Goal: Information Seeking & Learning: Learn about a topic

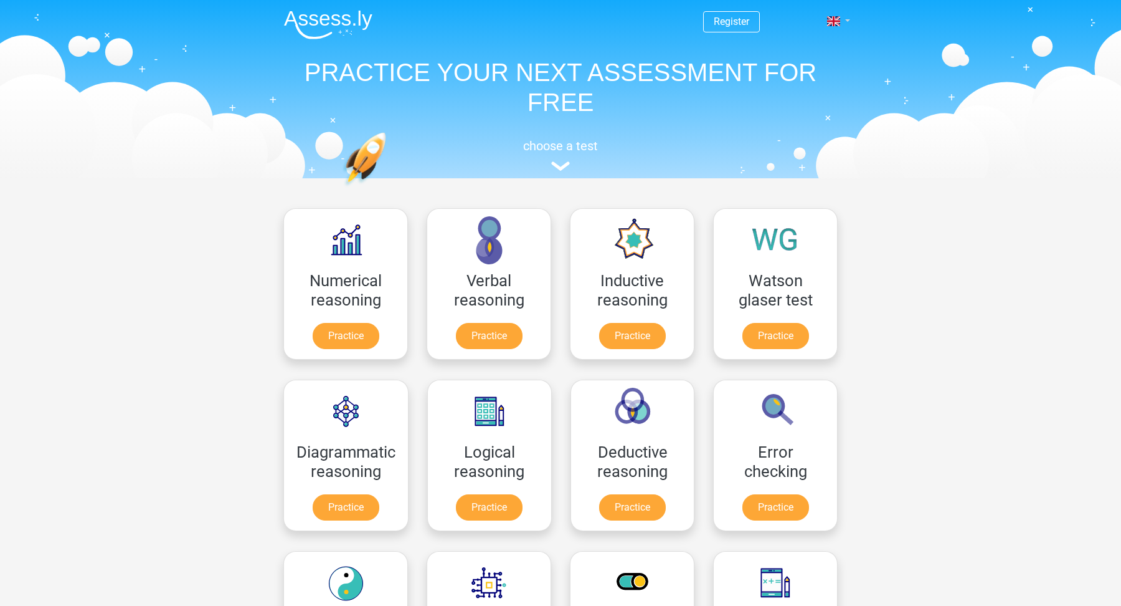
click at [836, 21] on span at bounding box center [833, 21] width 13 height 10
click at [816, 46] on link "Nederlands" at bounding box center [802, 50] width 86 height 20
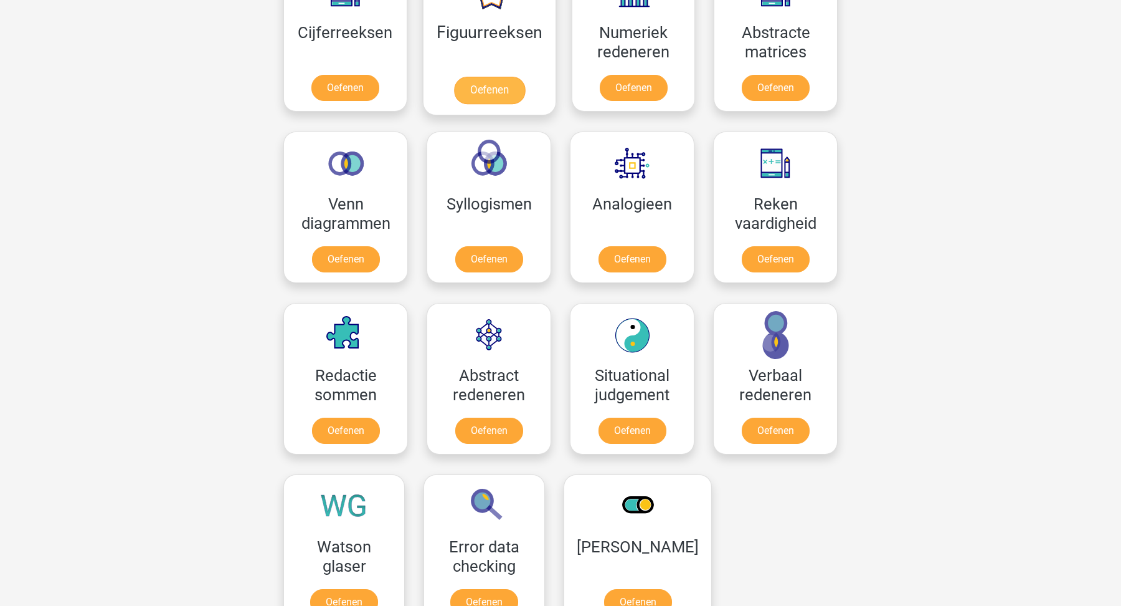
scroll to position [627, 0]
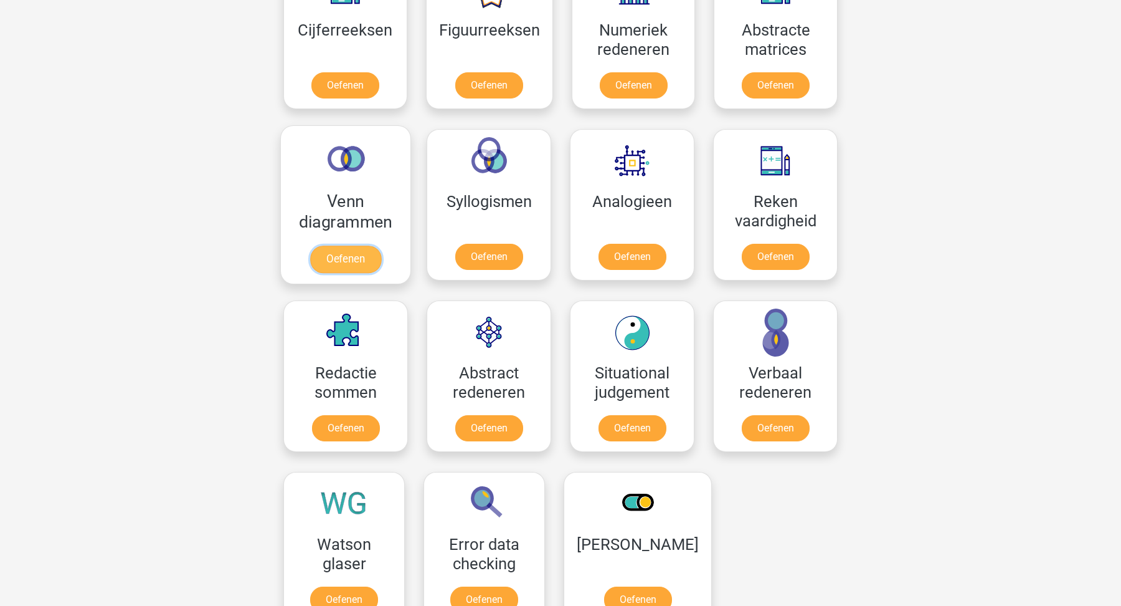
click at [341, 263] on link "Oefenen" at bounding box center [345, 258] width 71 height 27
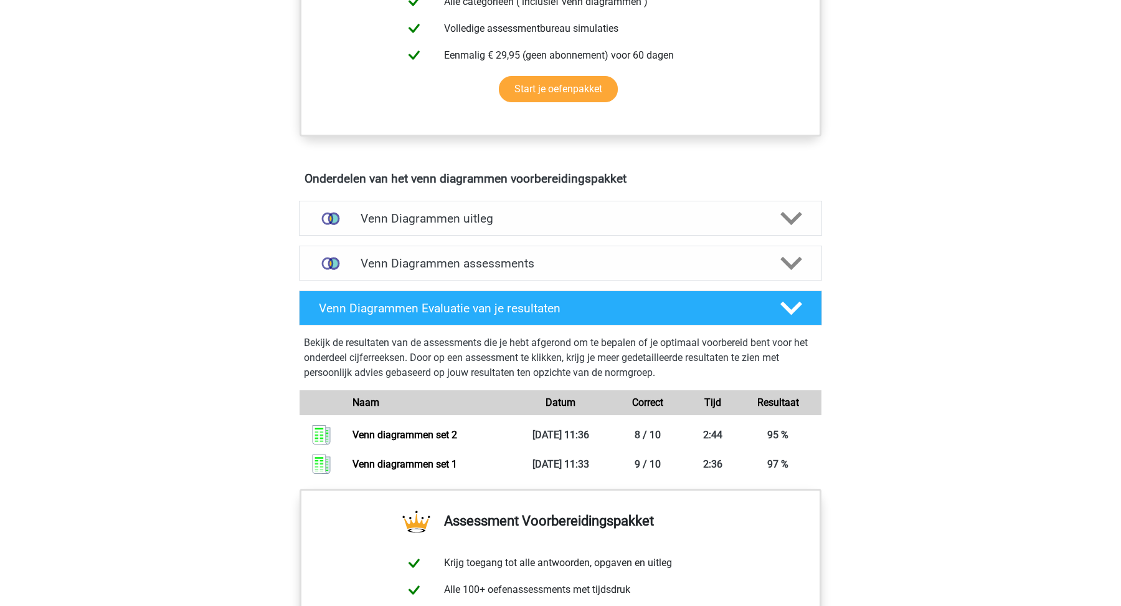
scroll to position [581, 0]
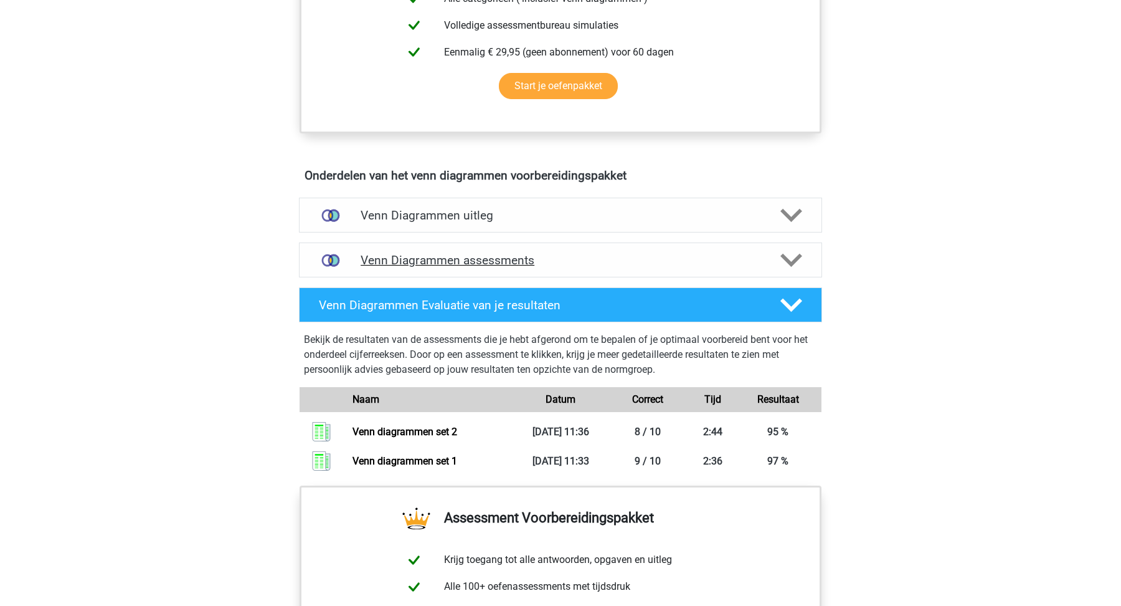
click at [376, 265] on h4 "Venn Diagrammen assessments" at bounding box center [561, 260] width 400 height 14
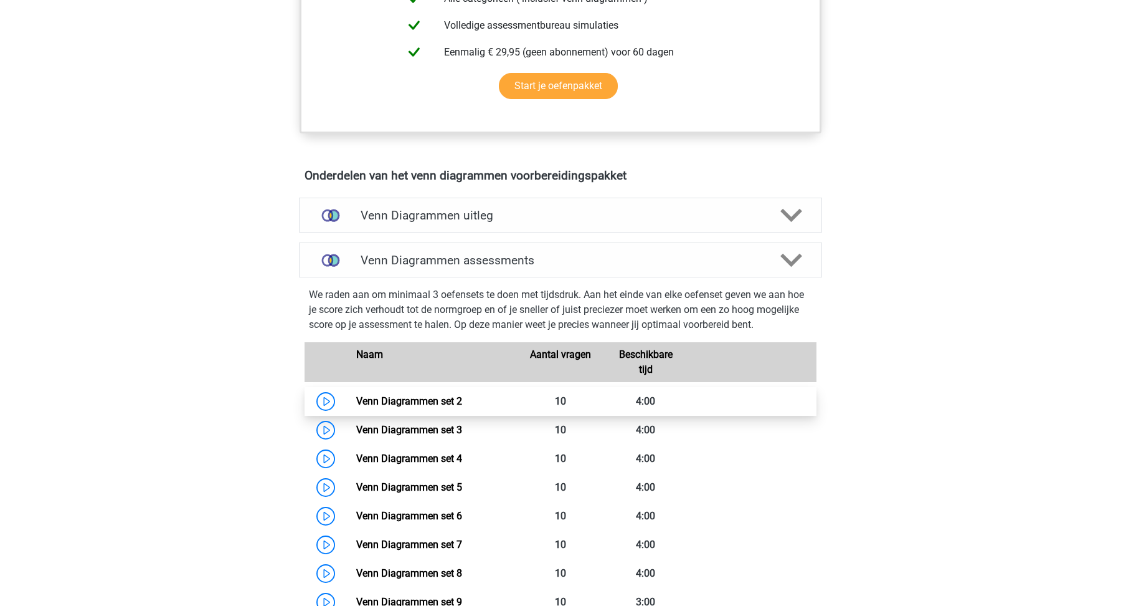
click at [385, 396] on link "Venn Diagrammen set 2" at bounding box center [409, 401] width 106 height 12
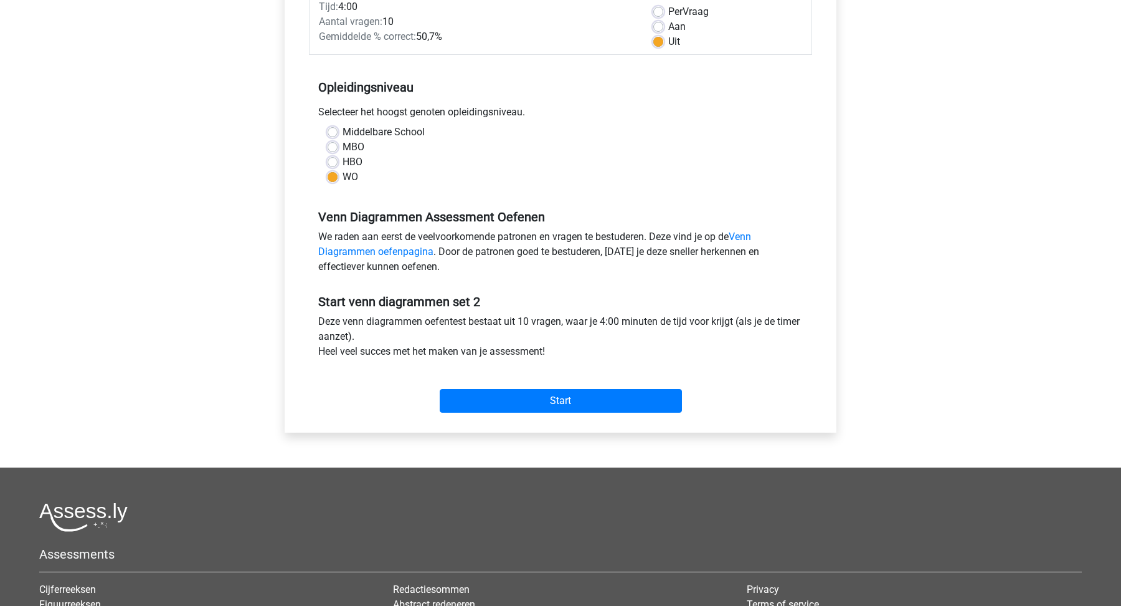
scroll to position [190, 0]
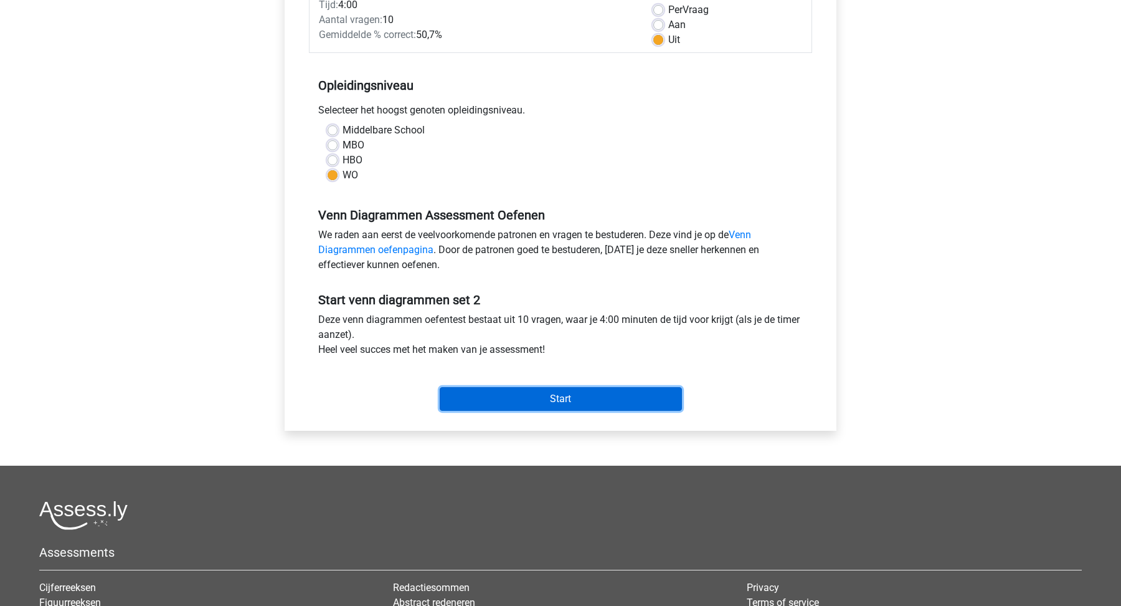
click at [523, 393] on input "Start" at bounding box center [561, 399] width 242 height 24
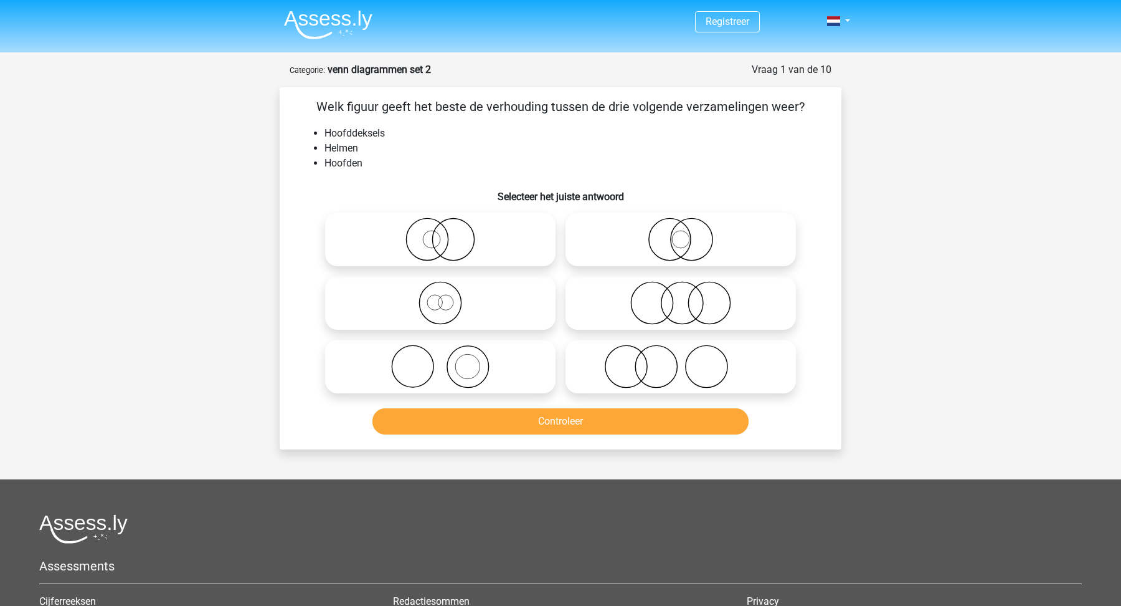
click at [465, 360] on icon at bounding box center [440, 367] width 221 height 44
click at [449, 360] on input "radio" at bounding box center [444, 356] width 8 height 8
radio input "true"
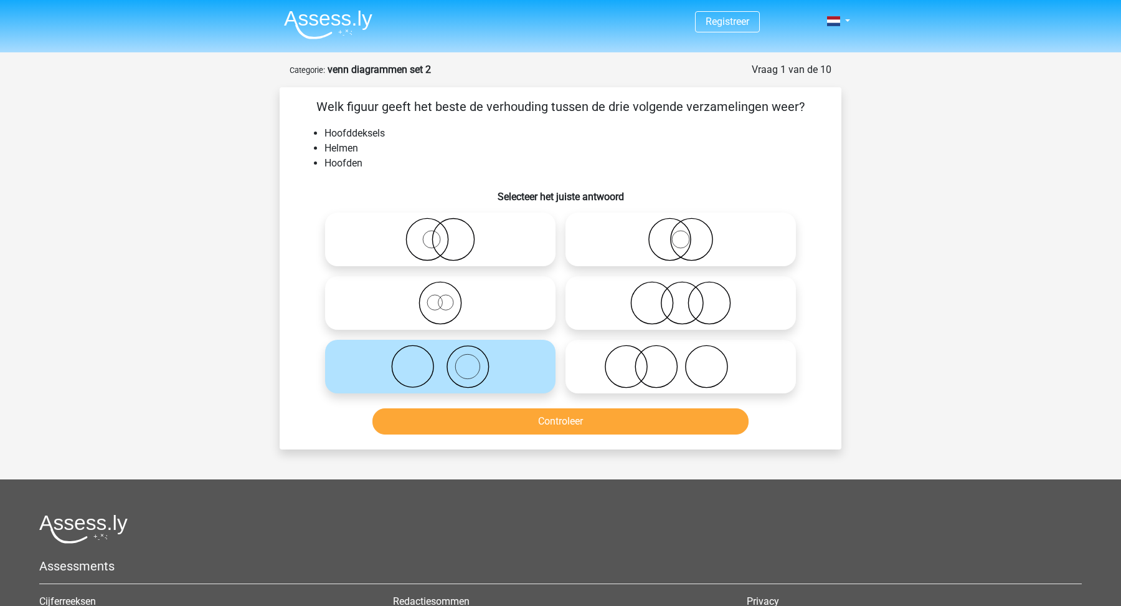
click at [493, 395] on div at bounding box center [440, 367] width 240 height 64
click at [524, 423] on button "Controleer" at bounding box center [561, 421] width 377 height 26
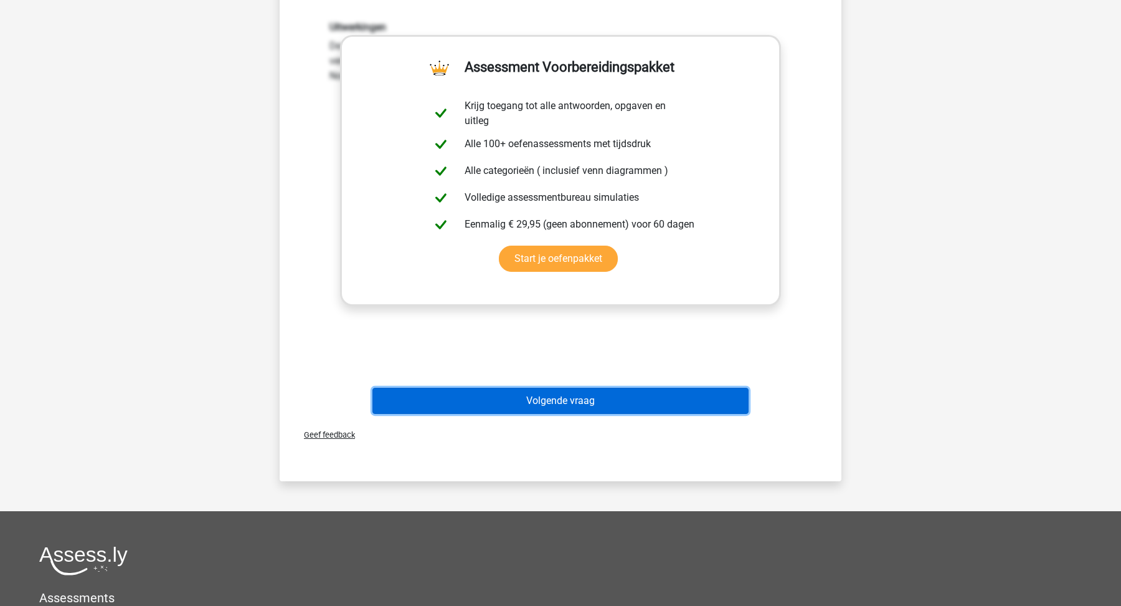
click at [567, 405] on button "Volgende vraag" at bounding box center [561, 401] width 377 height 26
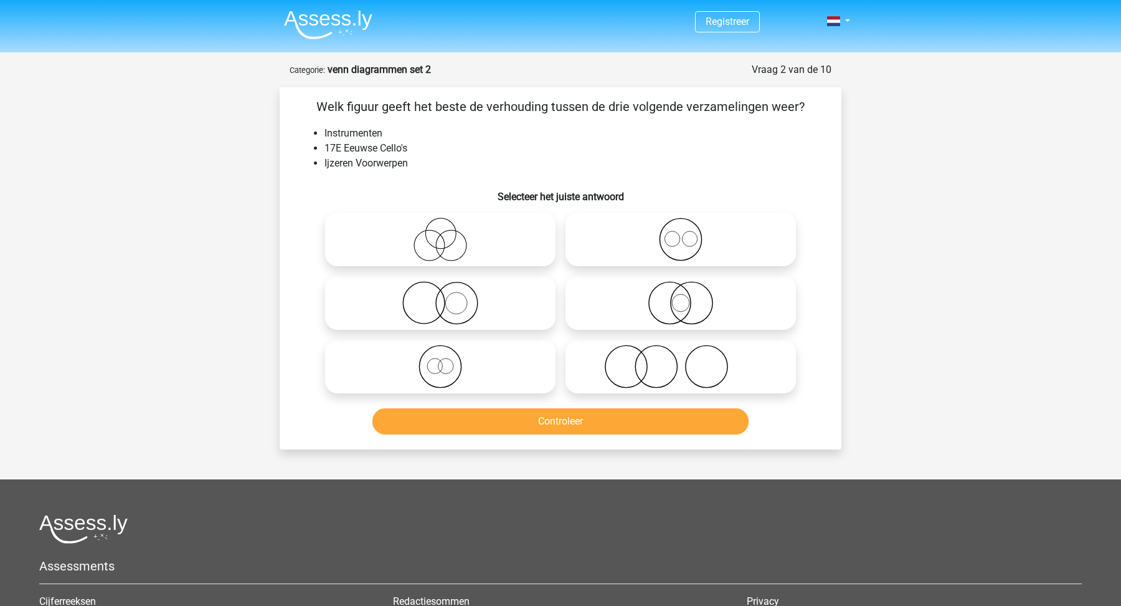
click at [617, 310] on icon at bounding box center [681, 303] width 221 height 44
click at [681, 297] on input "radio" at bounding box center [685, 292] width 8 height 8
radio input "true"
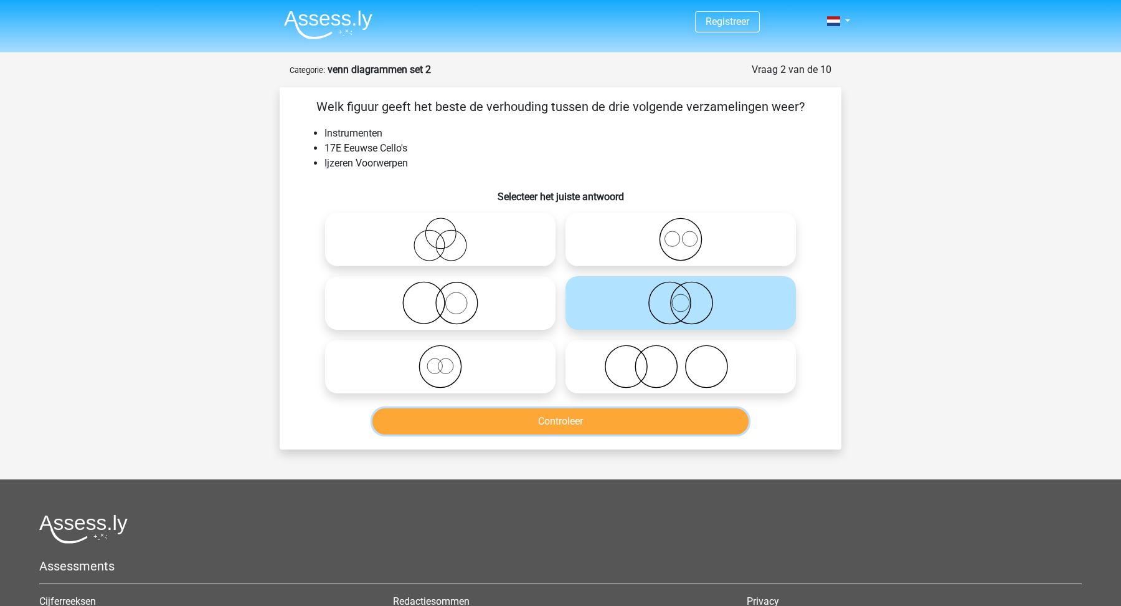
click at [571, 419] on button "Controleer" at bounding box center [561, 421] width 377 height 26
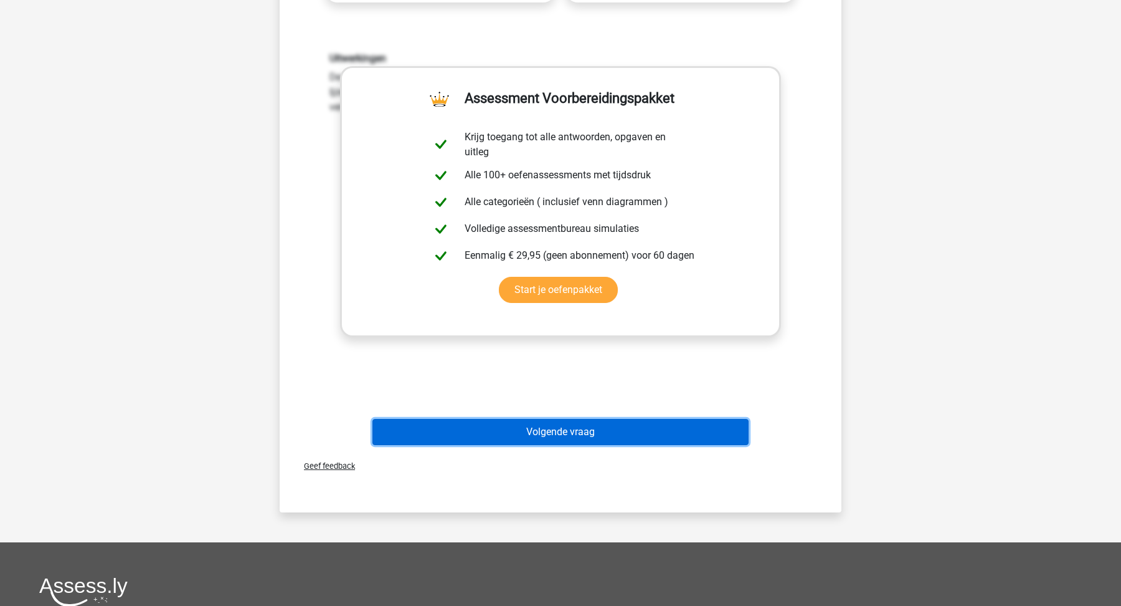
click at [586, 439] on button "Volgende vraag" at bounding box center [561, 432] width 377 height 26
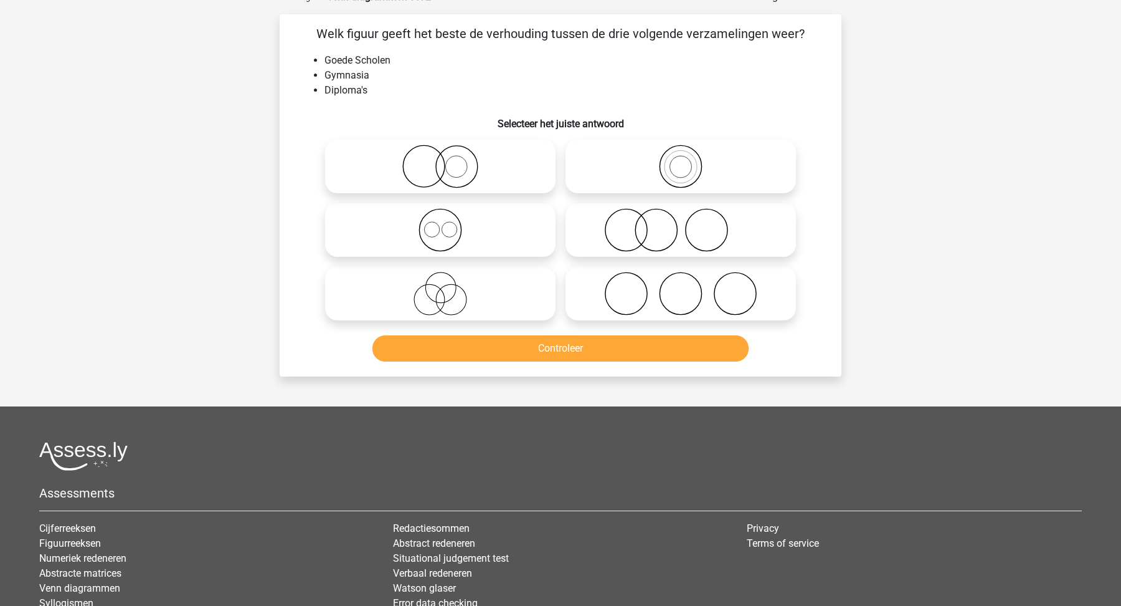
scroll to position [62, 0]
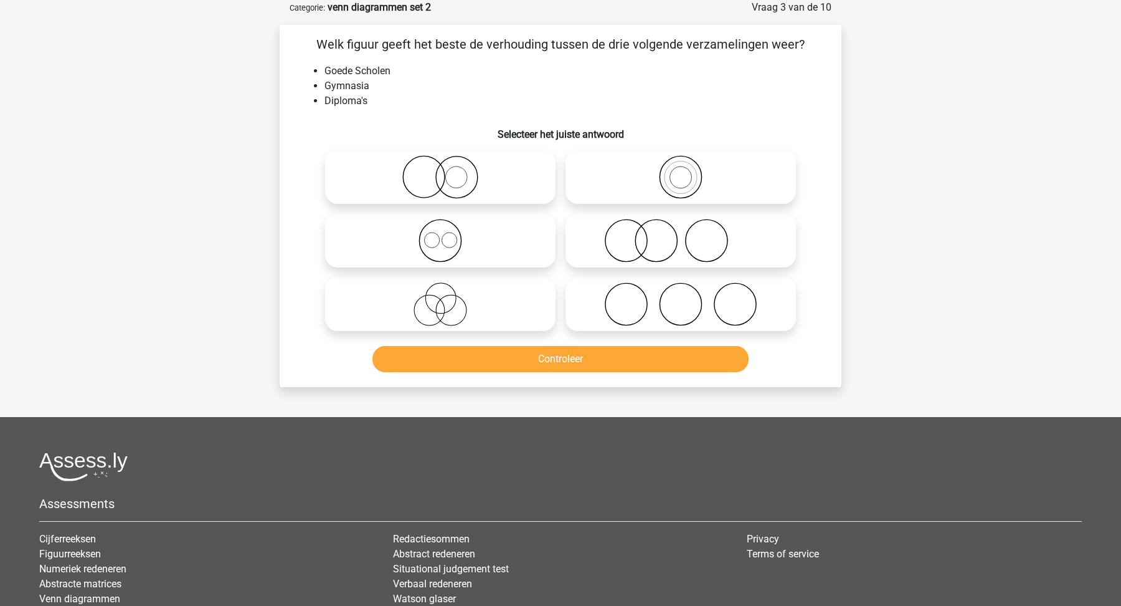
click at [667, 250] on icon at bounding box center [681, 241] width 221 height 44
click at [681, 234] on input "radio" at bounding box center [685, 230] width 8 height 8
radio input "true"
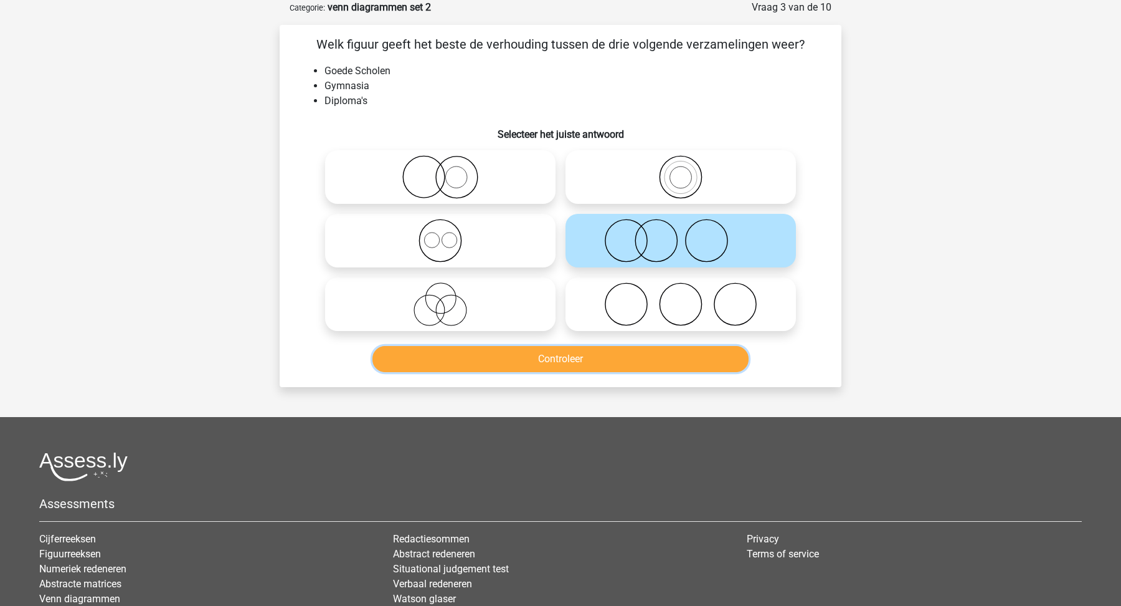
click at [642, 364] on button "Controleer" at bounding box center [561, 359] width 377 height 26
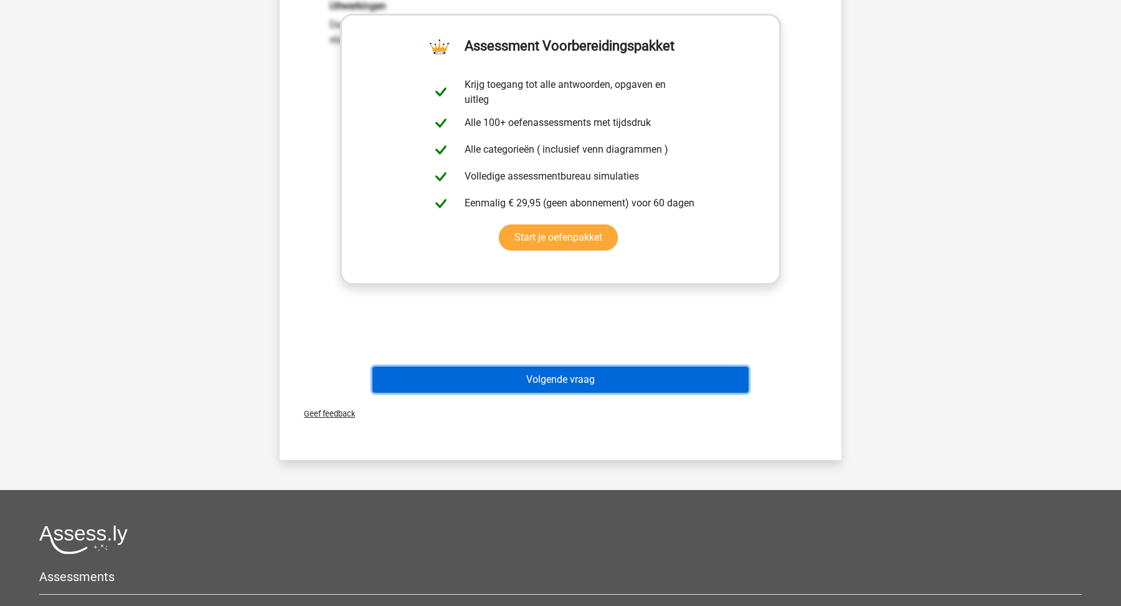
click at [651, 388] on button "Volgende vraag" at bounding box center [561, 379] width 377 height 26
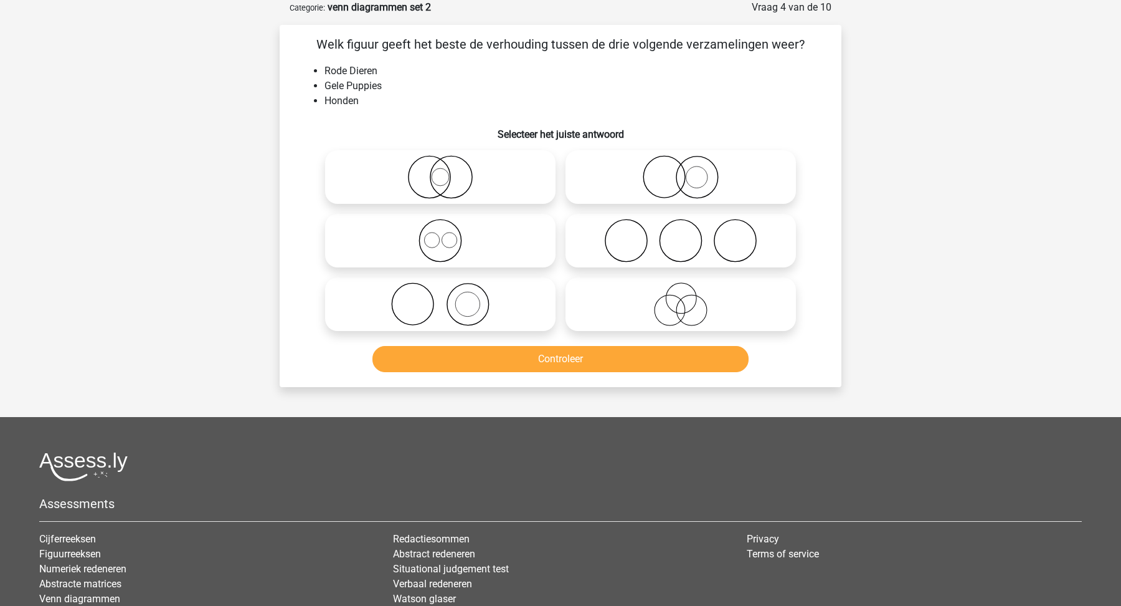
click at [650, 226] on icon at bounding box center [681, 241] width 221 height 44
click at [681, 226] on input "radio" at bounding box center [685, 230] width 8 height 8
radio input "true"
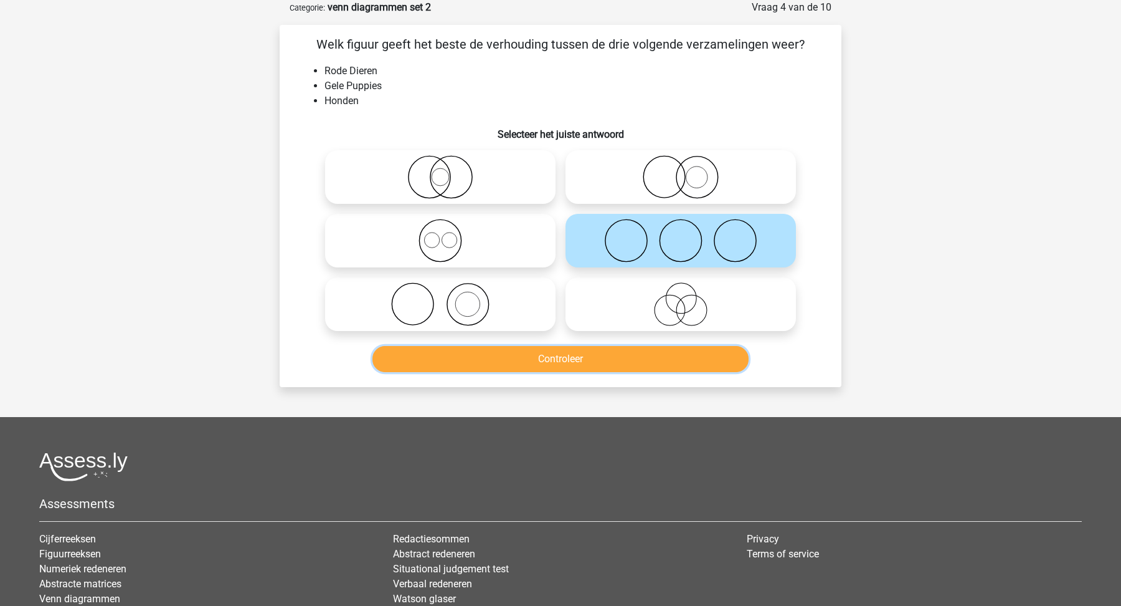
click at [650, 355] on button "Controleer" at bounding box center [561, 359] width 377 height 26
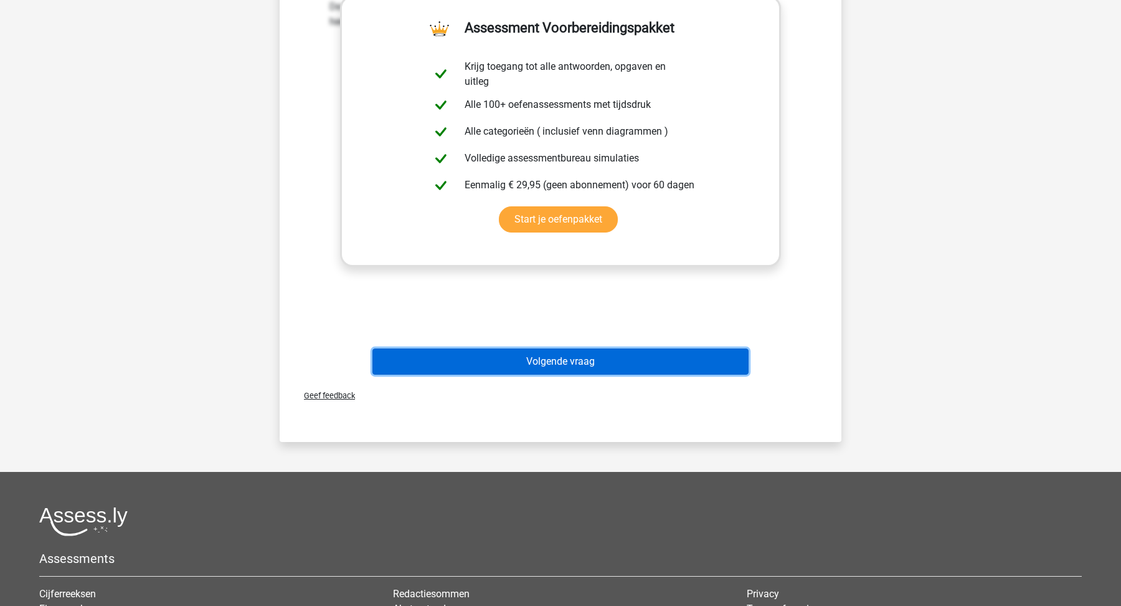
click at [650, 355] on button "Volgende vraag" at bounding box center [561, 361] width 377 height 26
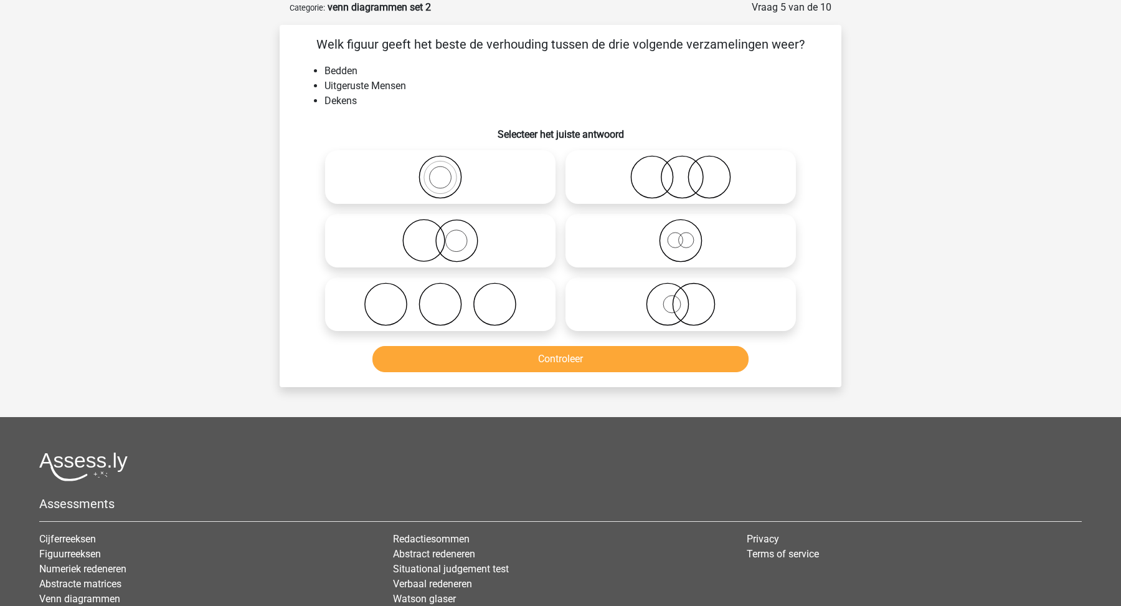
click at [430, 295] on icon at bounding box center [440, 304] width 221 height 44
click at [440, 295] on input "radio" at bounding box center [444, 294] width 8 height 8
radio input "true"
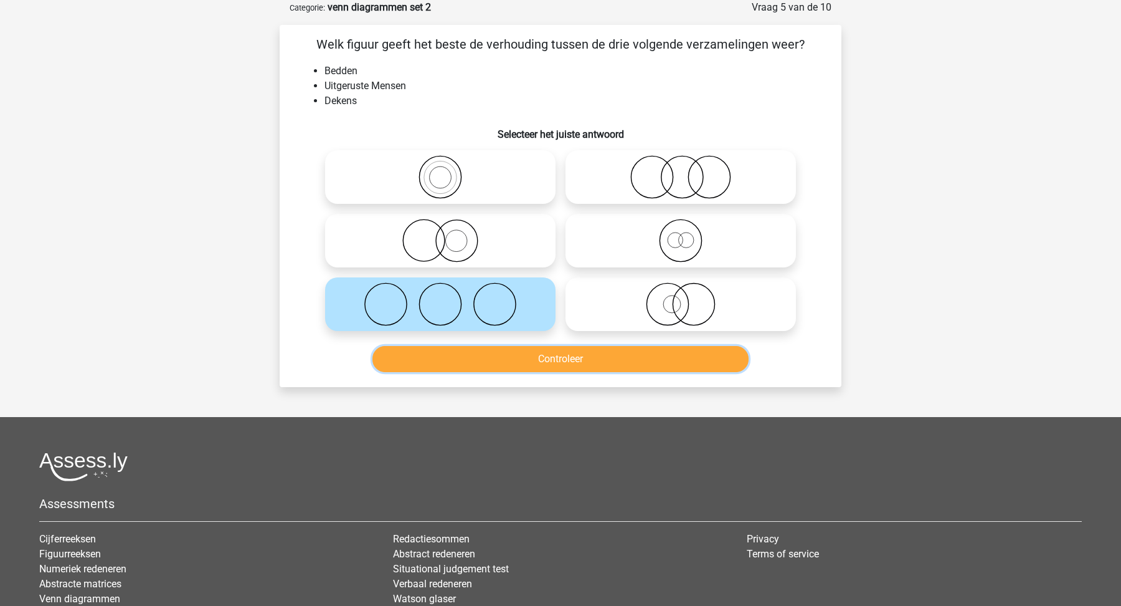
click at [470, 362] on button "Controleer" at bounding box center [561, 359] width 377 height 26
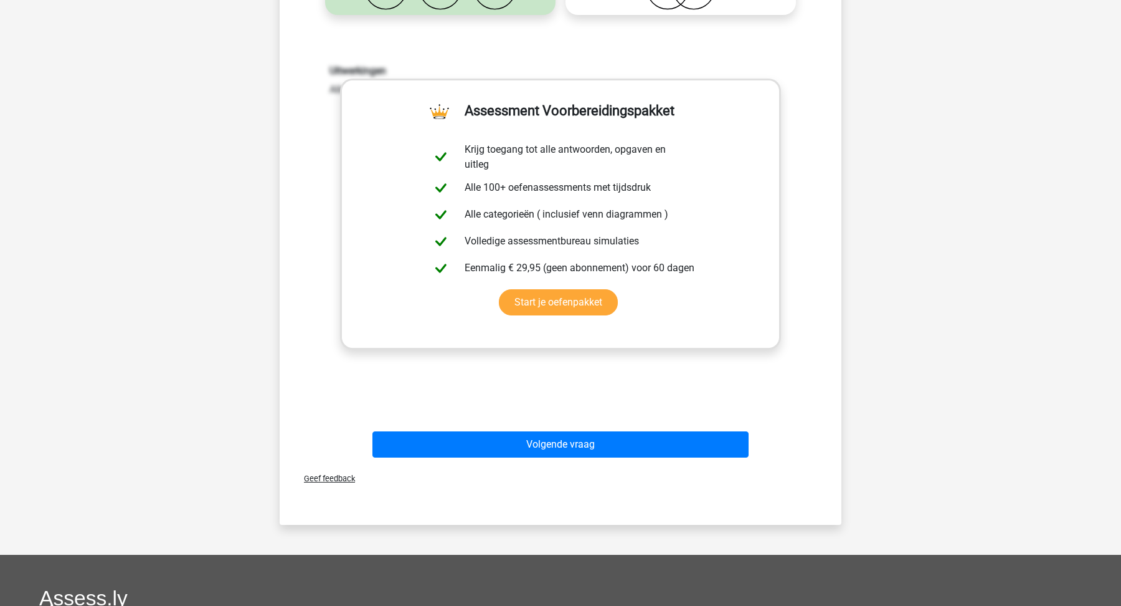
scroll to position [391, 0]
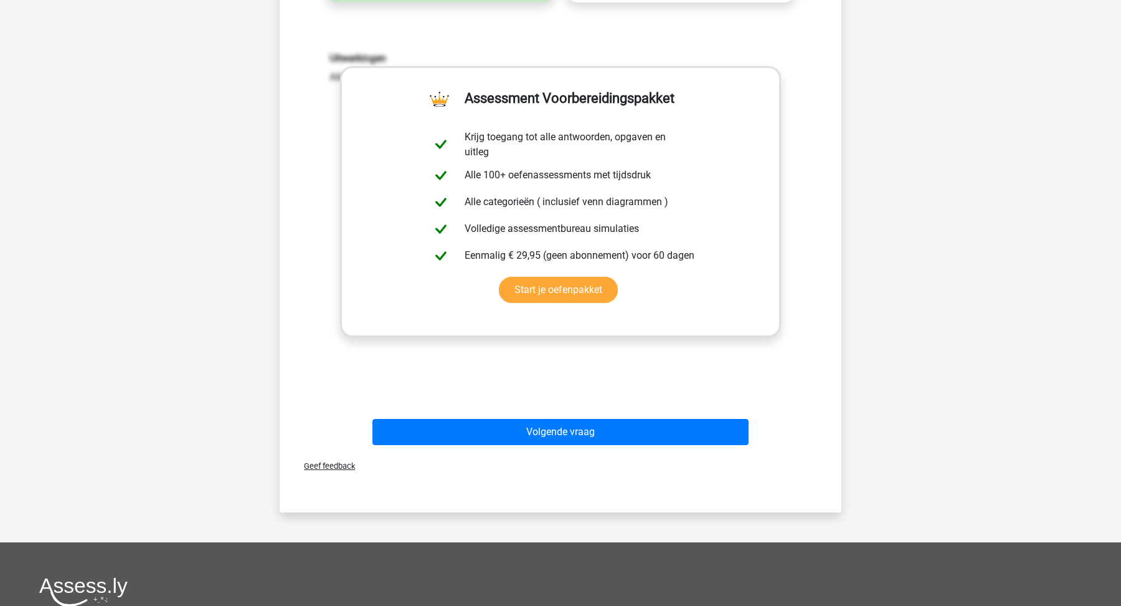
click at [478, 416] on div "Volgende vraag" at bounding box center [561, 429] width 522 height 41
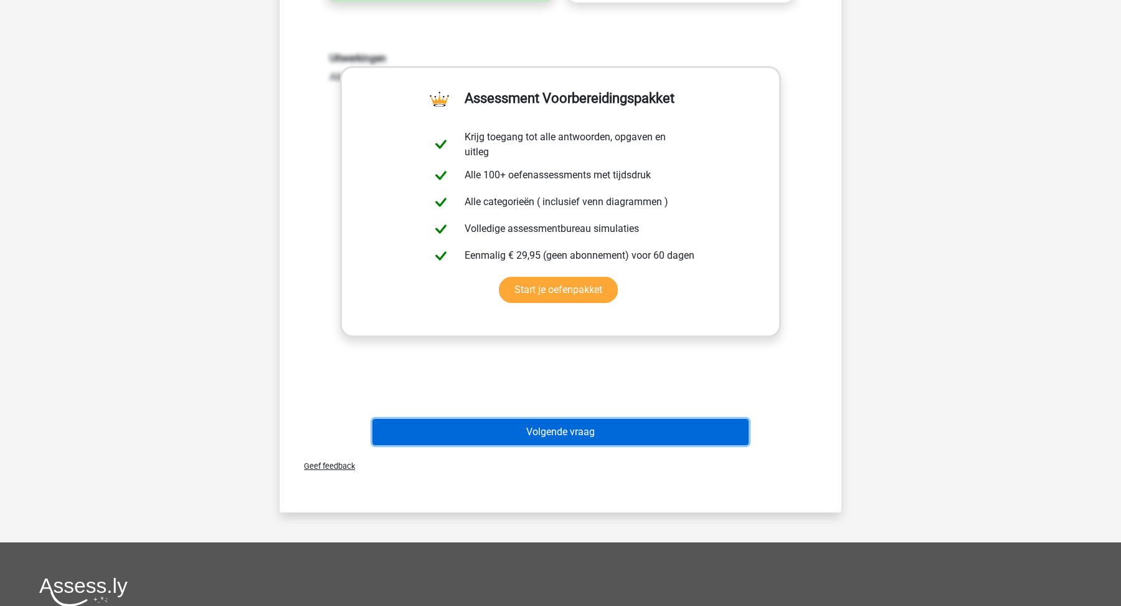
click at [479, 429] on button "Volgende vraag" at bounding box center [561, 432] width 377 height 26
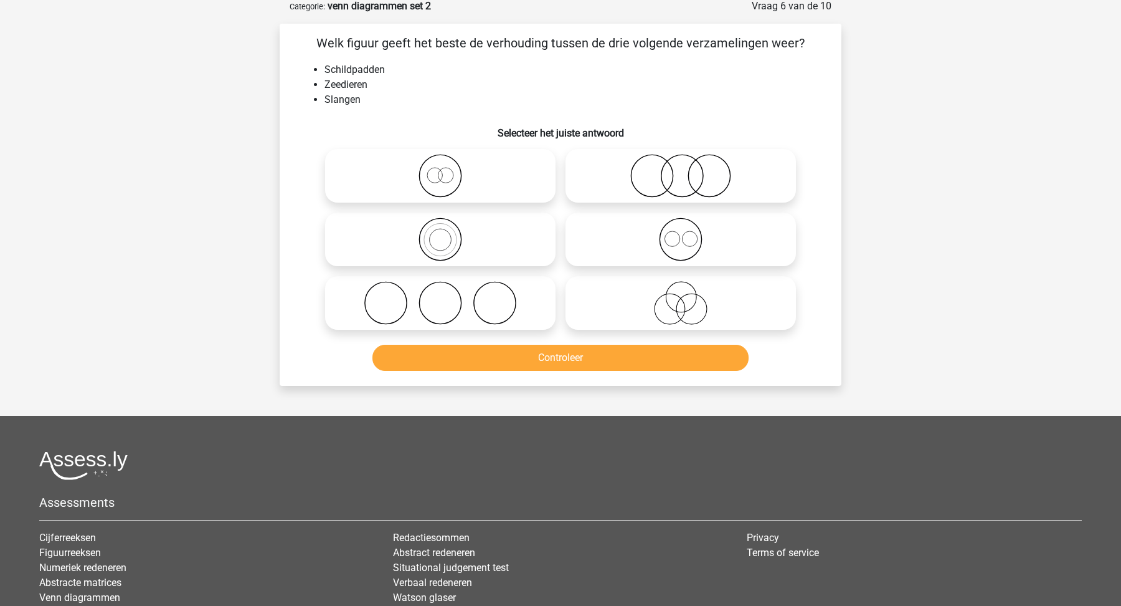
scroll to position [62, 0]
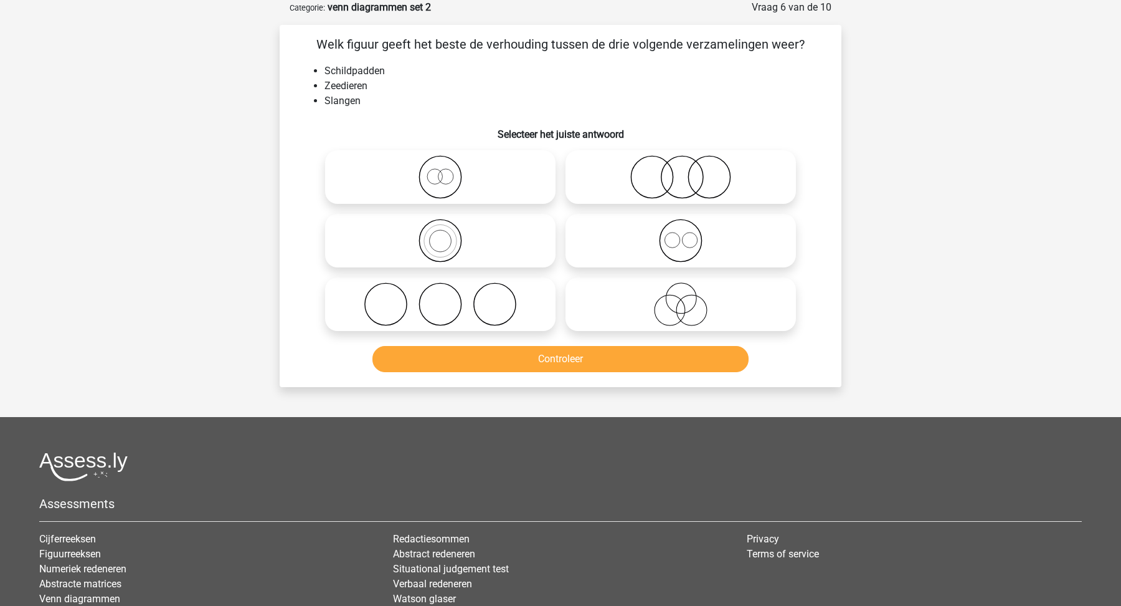
click at [642, 189] on icon at bounding box center [681, 177] width 221 height 44
click at [681, 171] on input "radio" at bounding box center [685, 167] width 8 height 8
radio input "true"
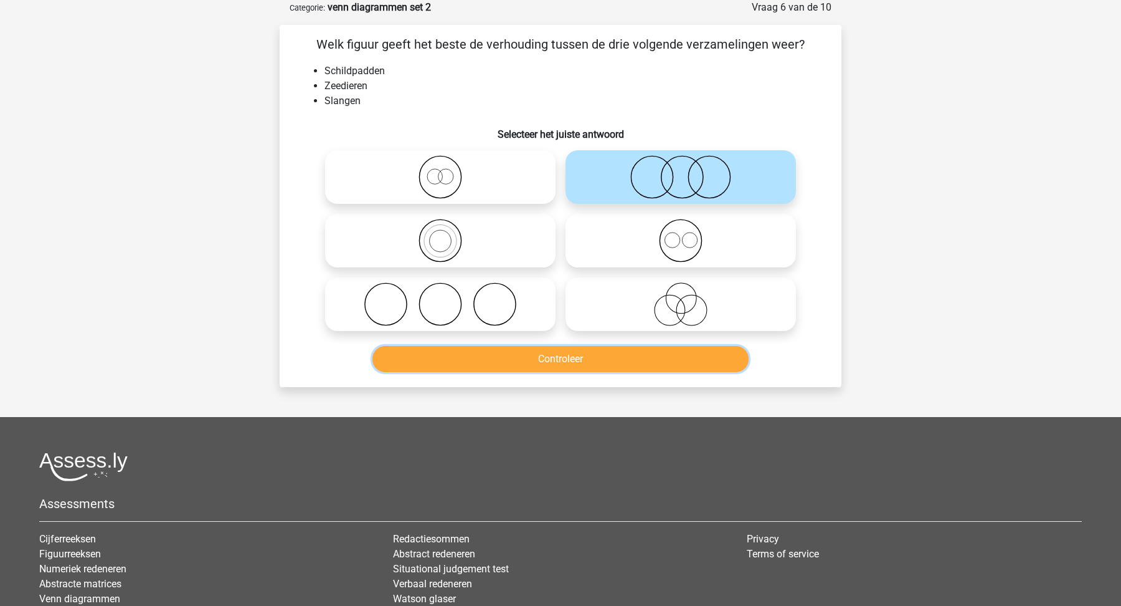
click at [642, 355] on button "Controleer" at bounding box center [561, 359] width 377 height 26
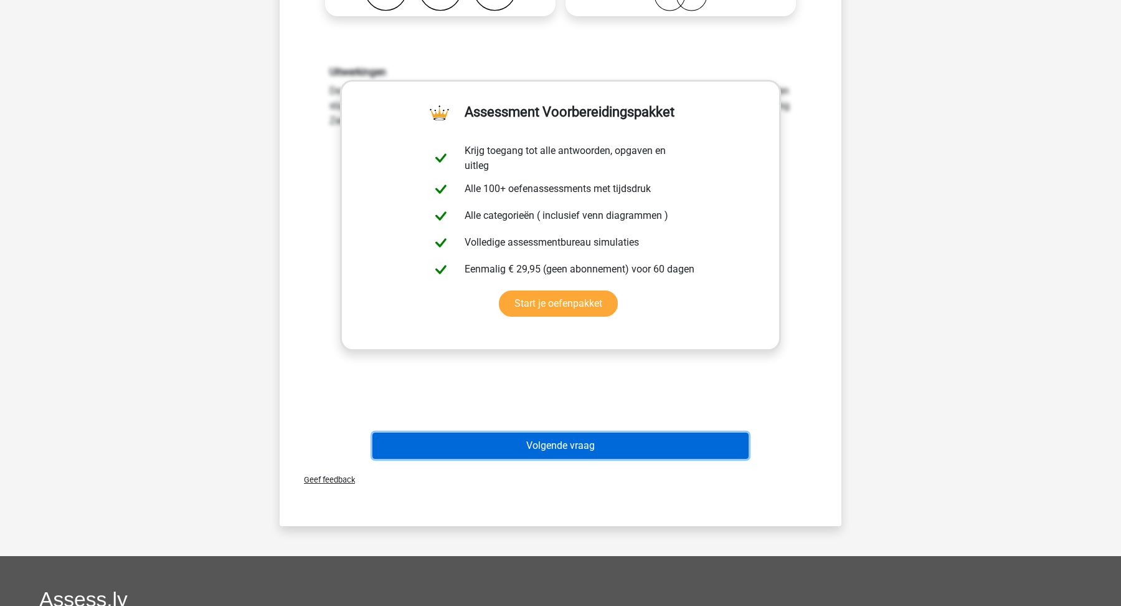
click at [660, 445] on button "Volgende vraag" at bounding box center [561, 445] width 377 height 26
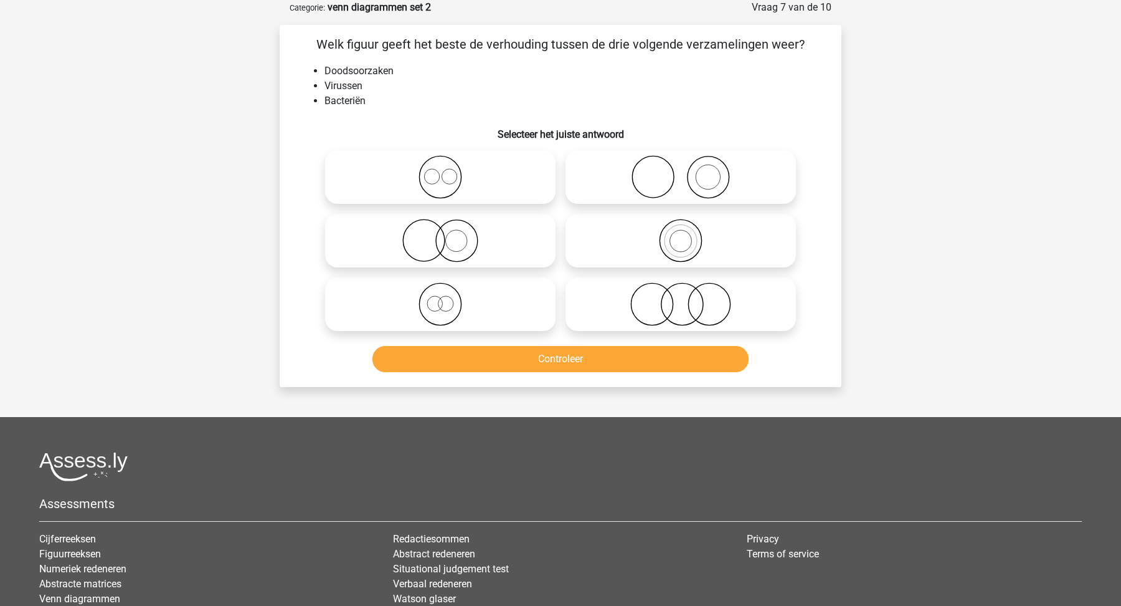
click at [718, 305] on icon at bounding box center [681, 304] width 221 height 44
click at [689, 298] on input "radio" at bounding box center [685, 294] width 8 height 8
radio input "true"
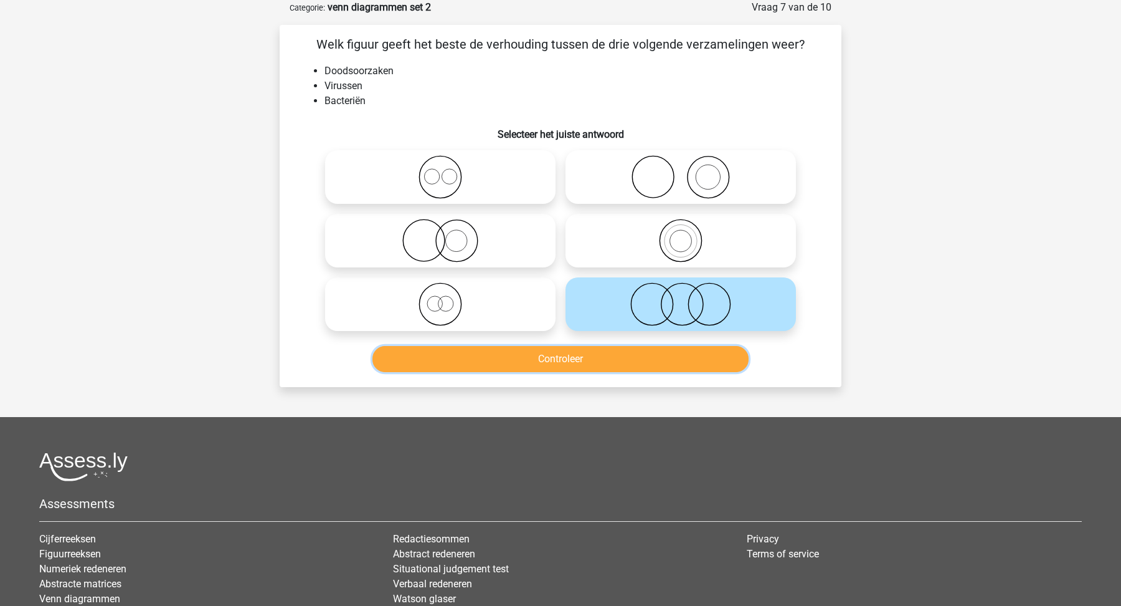
click at [705, 363] on button "Controleer" at bounding box center [561, 359] width 377 height 26
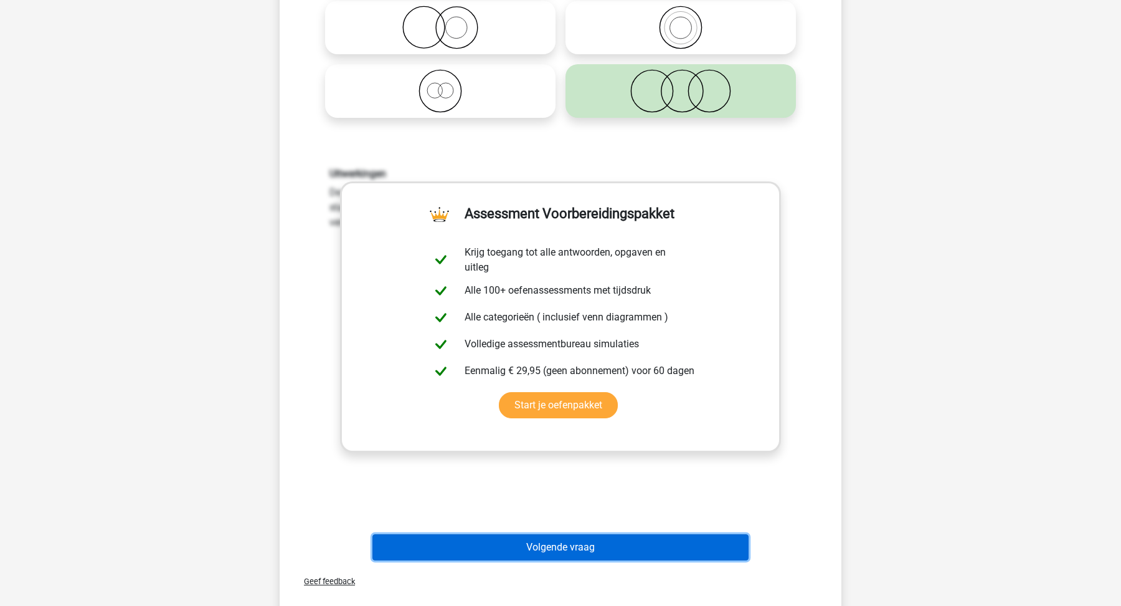
click at [690, 548] on button "Volgende vraag" at bounding box center [561, 547] width 377 height 26
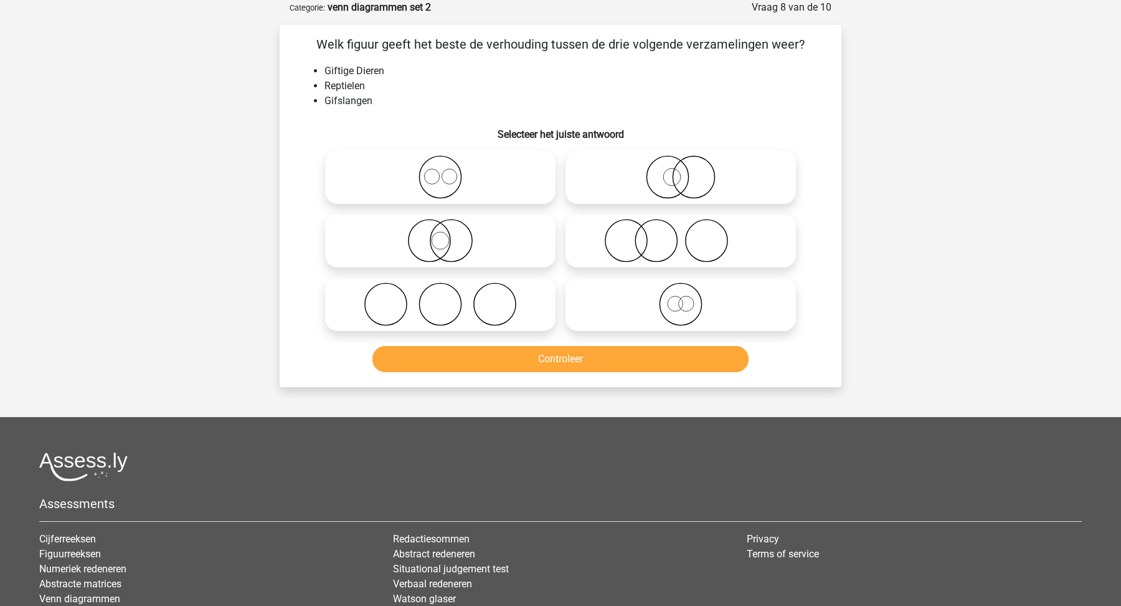
click at [673, 187] on icon at bounding box center [681, 177] width 221 height 44
click at [681, 171] on input "radio" at bounding box center [685, 167] width 8 height 8
radio input "true"
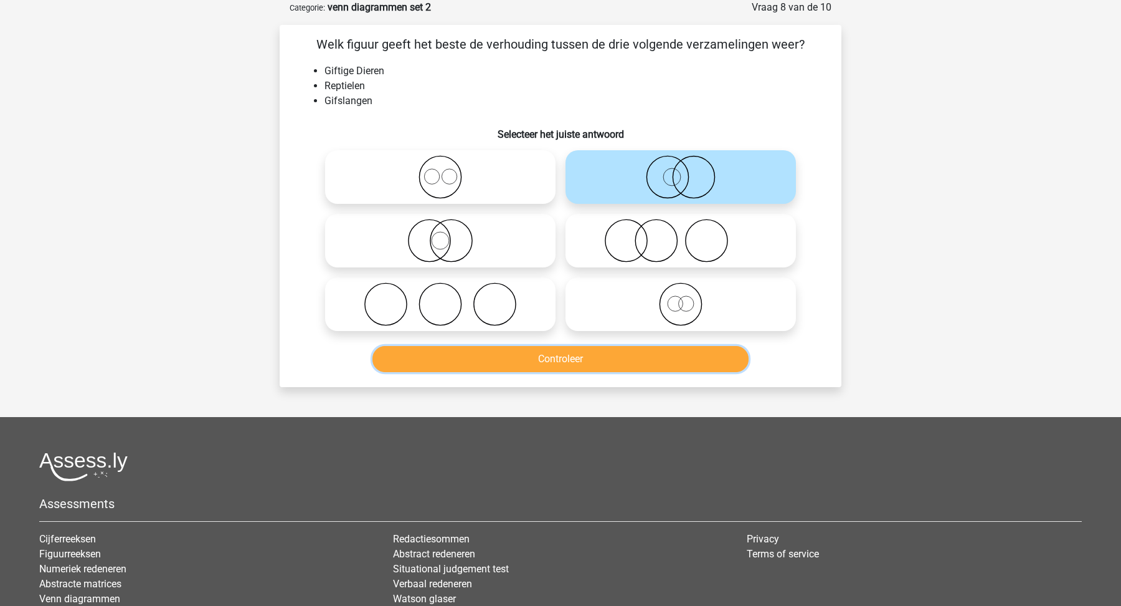
click at [652, 358] on button "Controleer" at bounding box center [561, 359] width 377 height 26
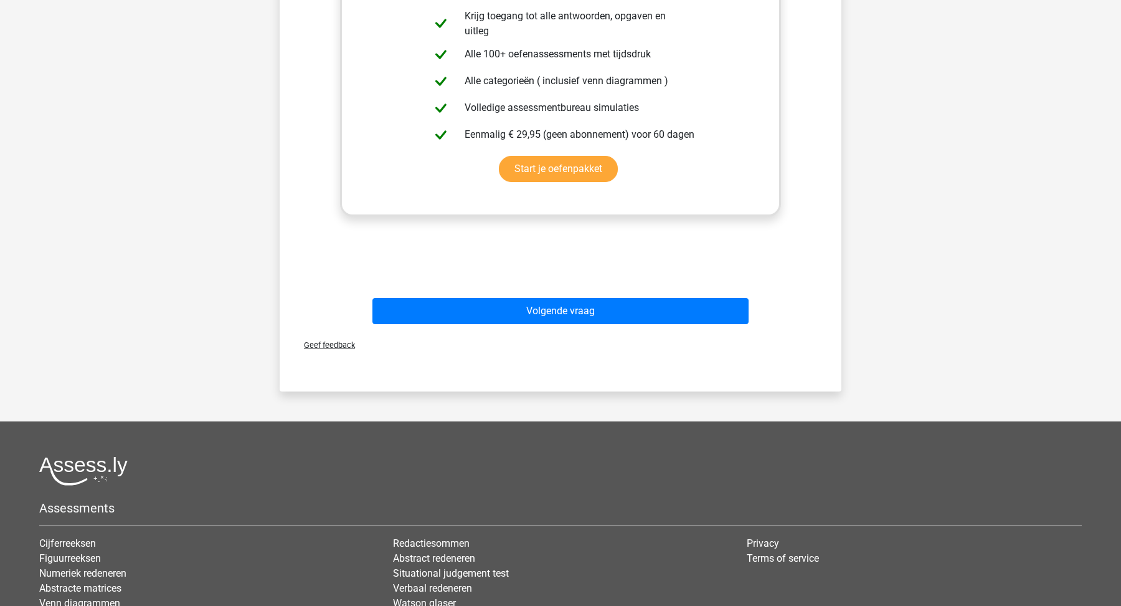
scroll to position [513, 0]
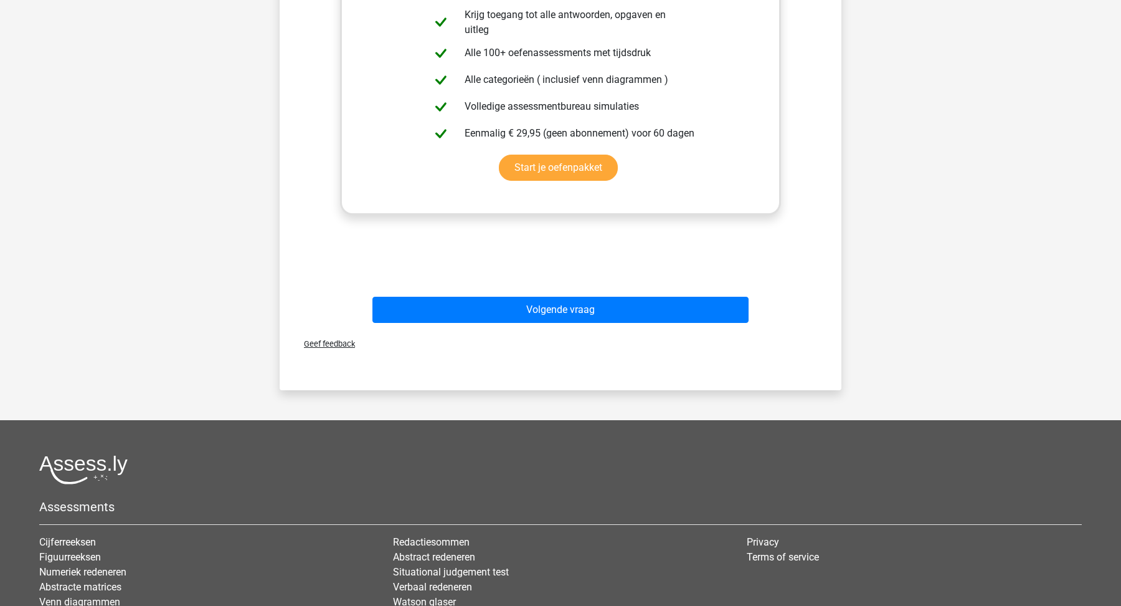
click at [701, 295] on div "Volgende vraag" at bounding box center [561, 307] width 522 height 41
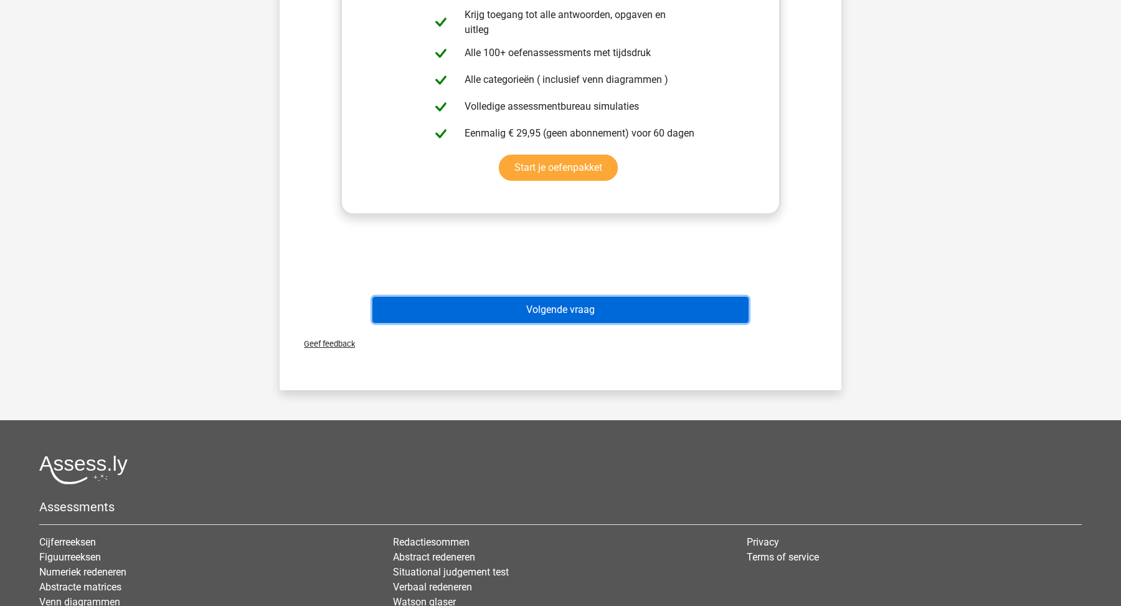
click at [701, 313] on button "Volgende vraag" at bounding box center [561, 310] width 377 height 26
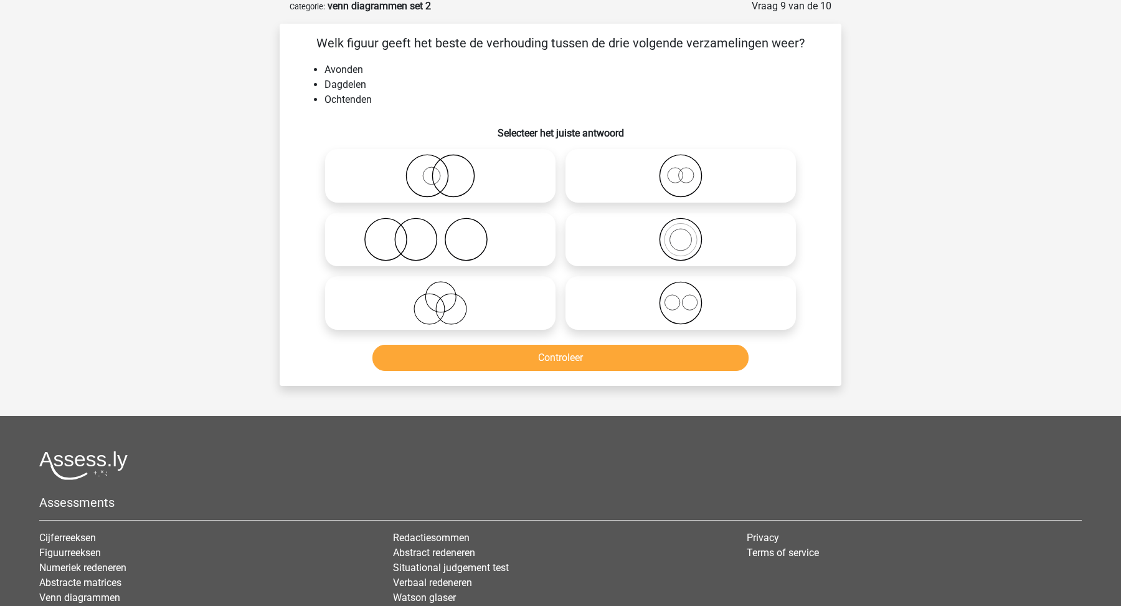
scroll to position [62, 0]
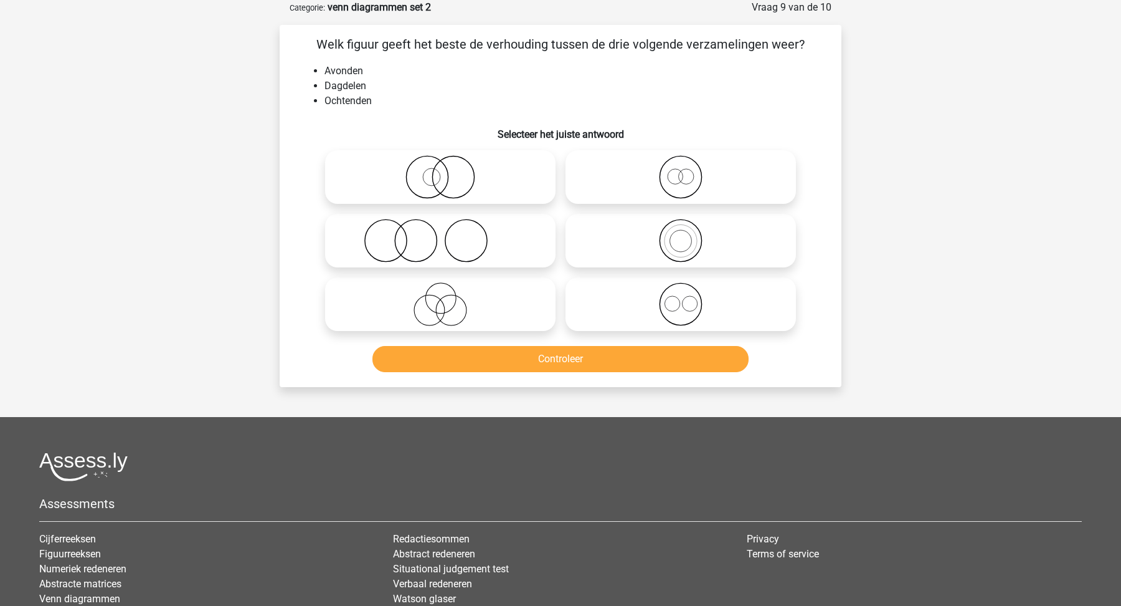
click at [662, 311] on icon at bounding box center [681, 304] width 221 height 44
click at [681, 298] on input "radio" at bounding box center [685, 294] width 8 height 8
radio input "true"
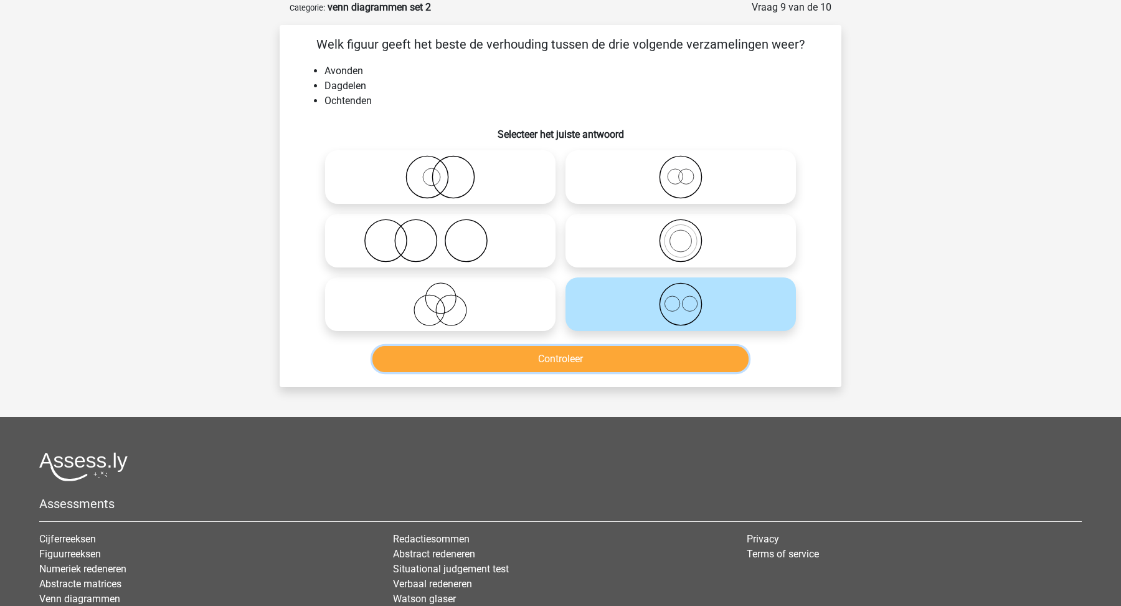
click at [673, 369] on button "Controleer" at bounding box center [561, 359] width 377 height 26
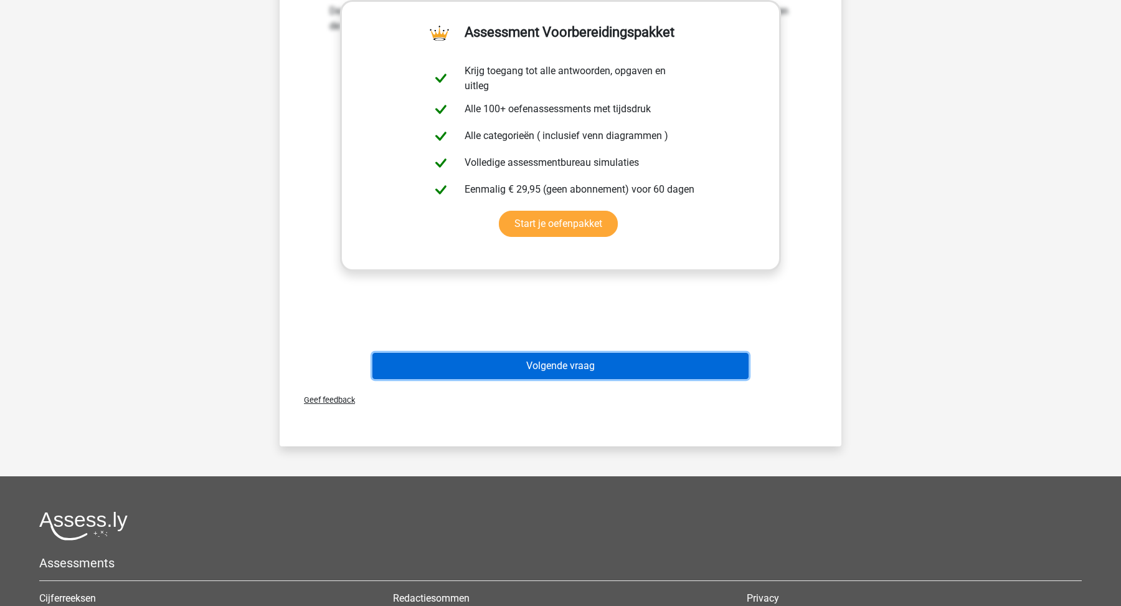
click at [673, 369] on button "Volgende vraag" at bounding box center [561, 366] width 377 height 26
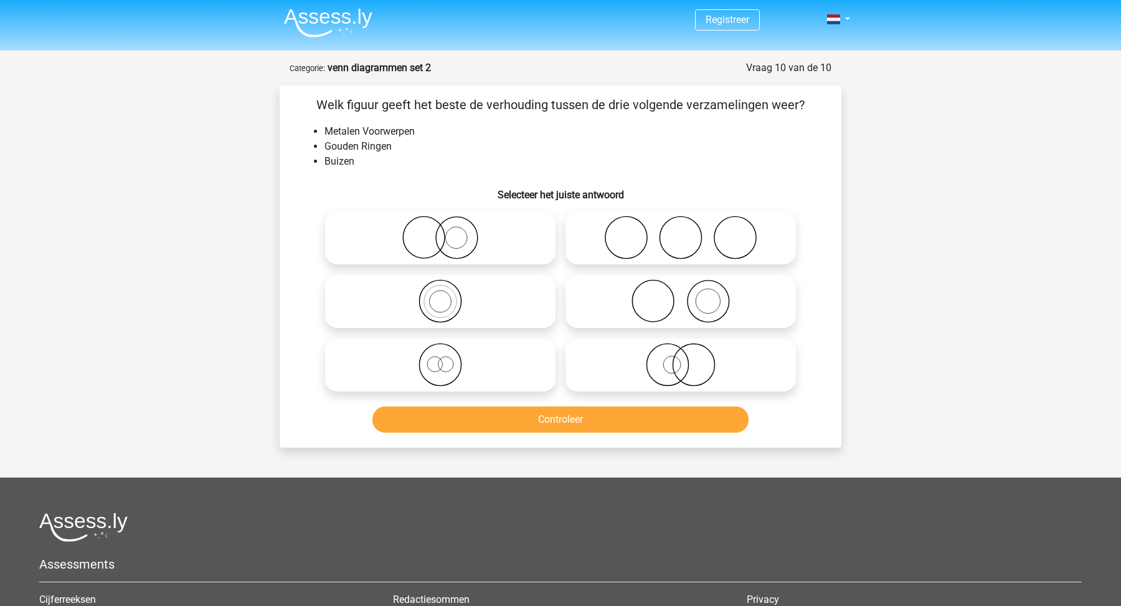
scroll to position [0, 0]
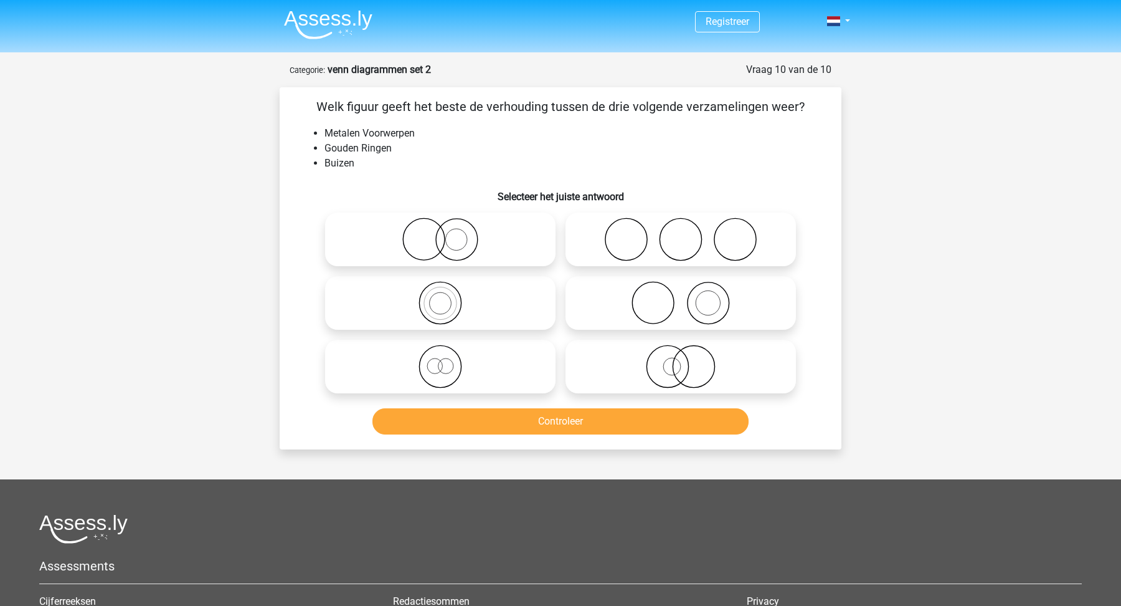
click at [516, 366] on icon at bounding box center [440, 367] width 221 height 44
click at [449, 360] on input "radio" at bounding box center [444, 356] width 8 height 8
radio input "true"
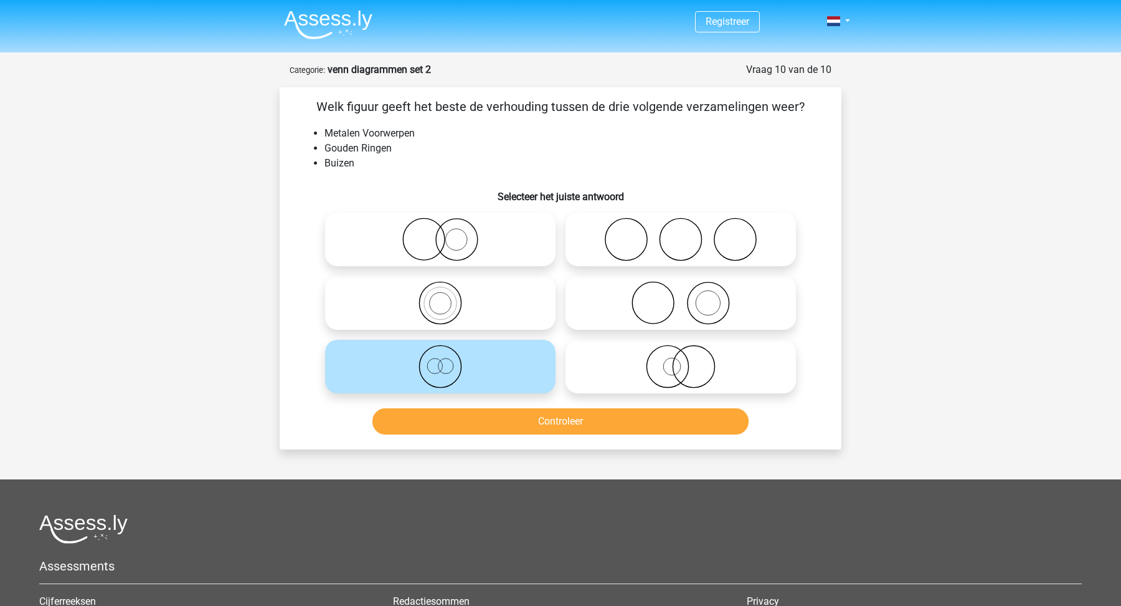
click at [677, 360] on icon at bounding box center [681, 367] width 221 height 44
click at [681, 360] on input "radio" at bounding box center [685, 356] width 8 height 8
radio input "true"
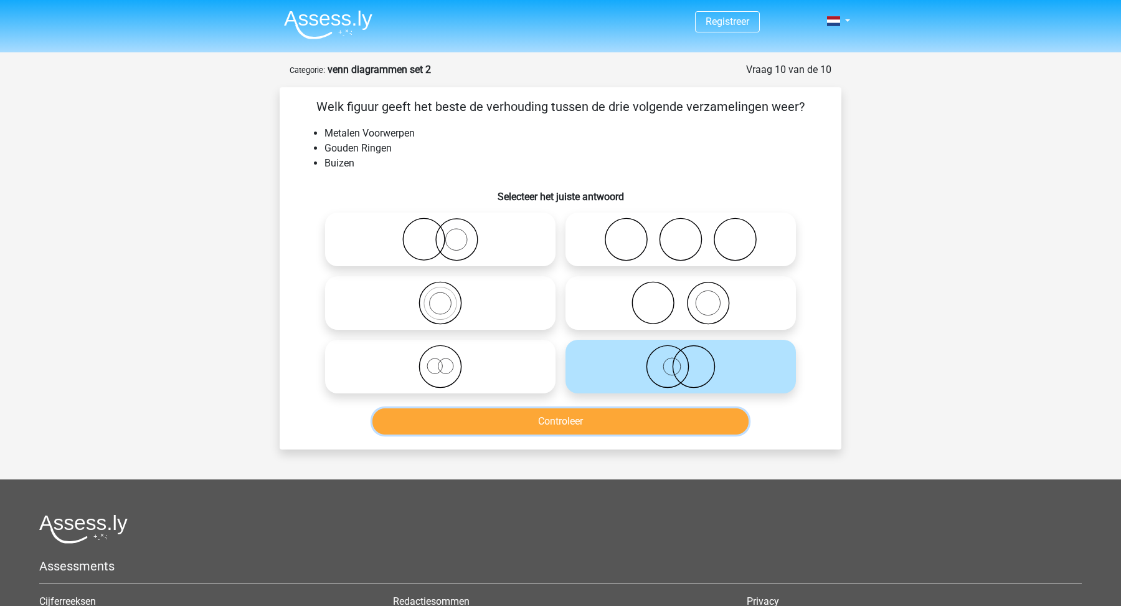
click at [668, 419] on button "Controleer" at bounding box center [561, 421] width 377 height 26
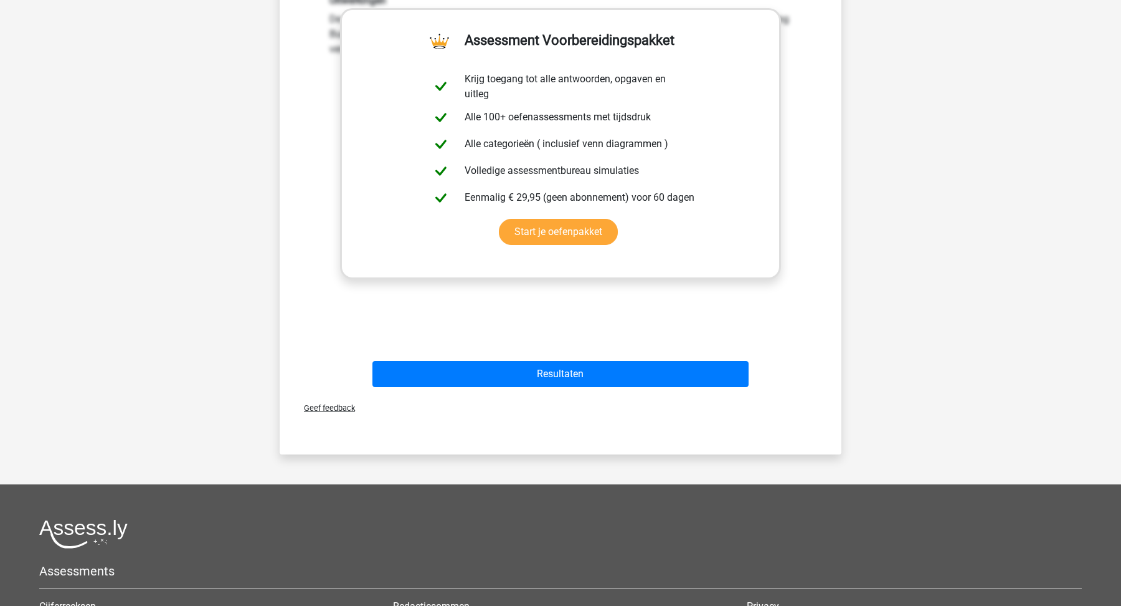
scroll to position [450, 0]
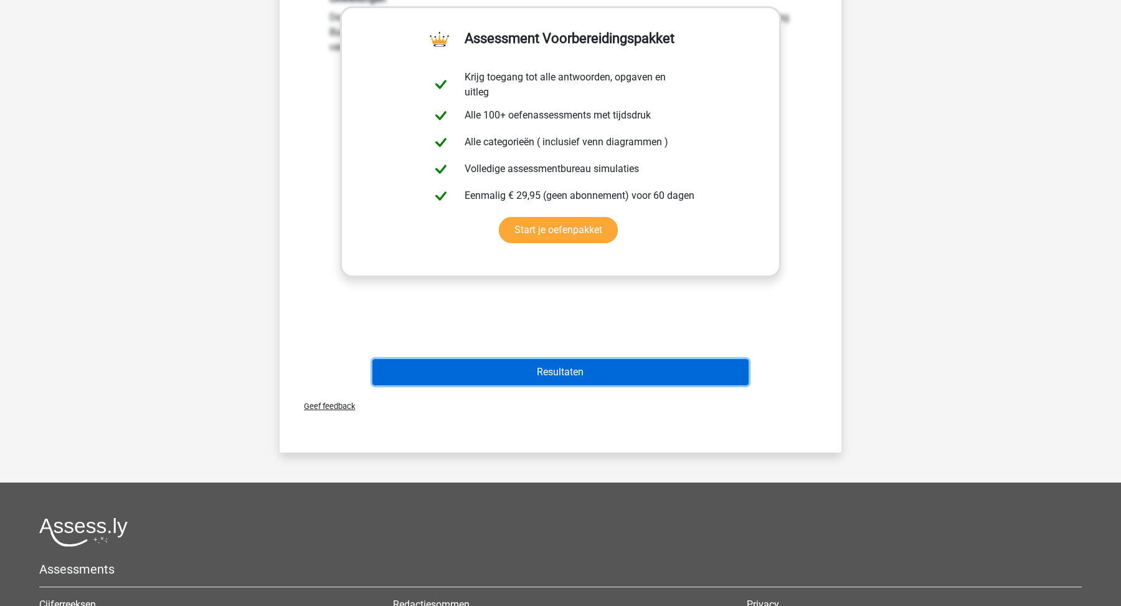
click at [713, 369] on button "Resultaten" at bounding box center [561, 372] width 377 height 26
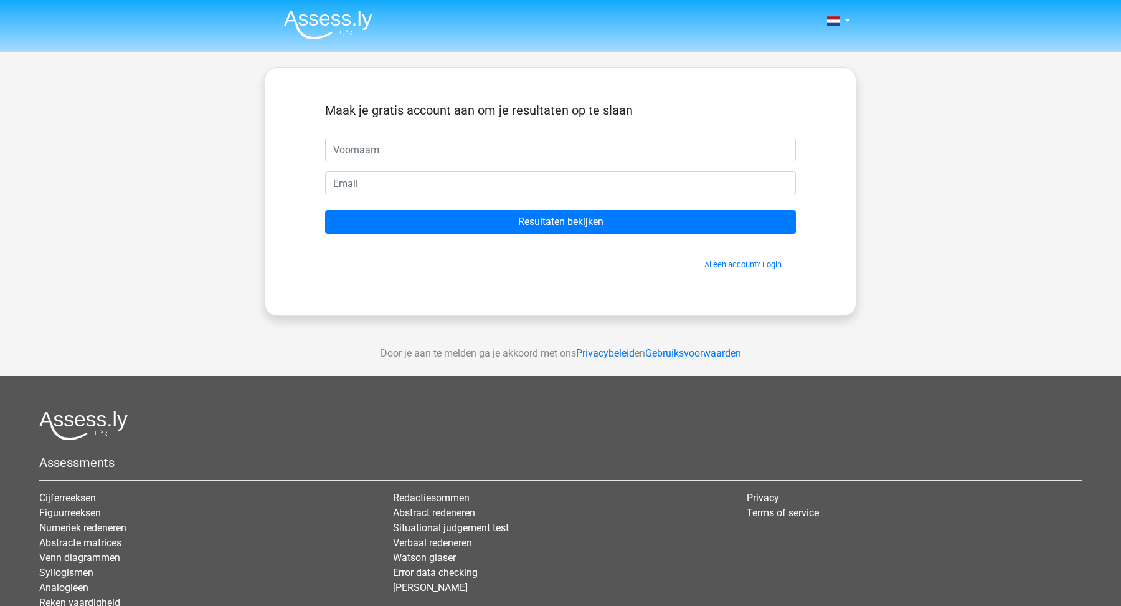
click at [333, 19] on img at bounding box center [328, 24] width 88 height 29
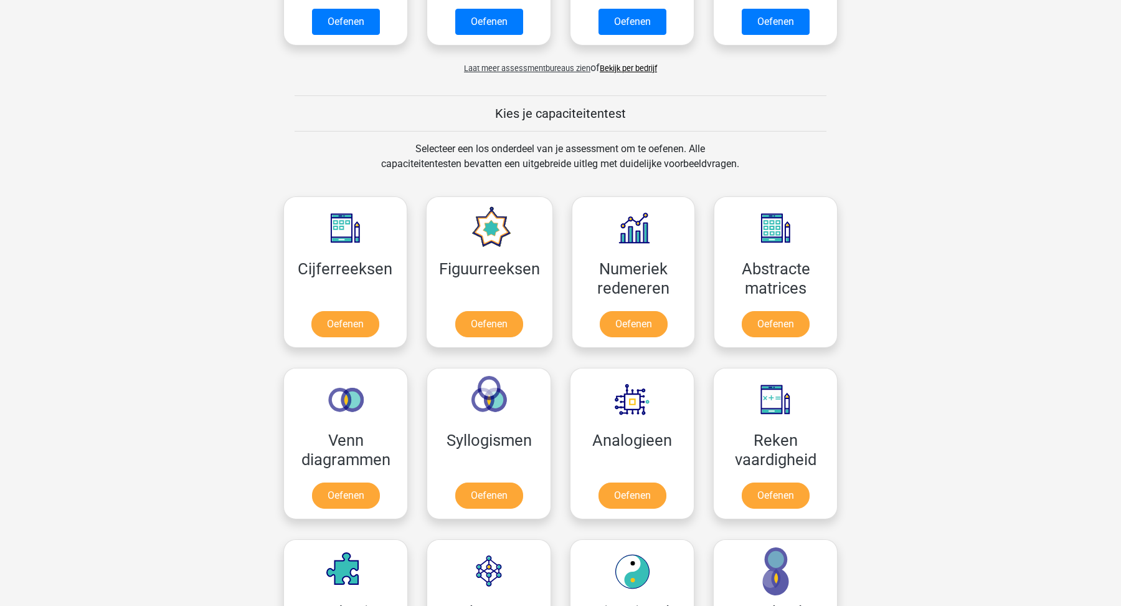
scroll to position [391, 0]
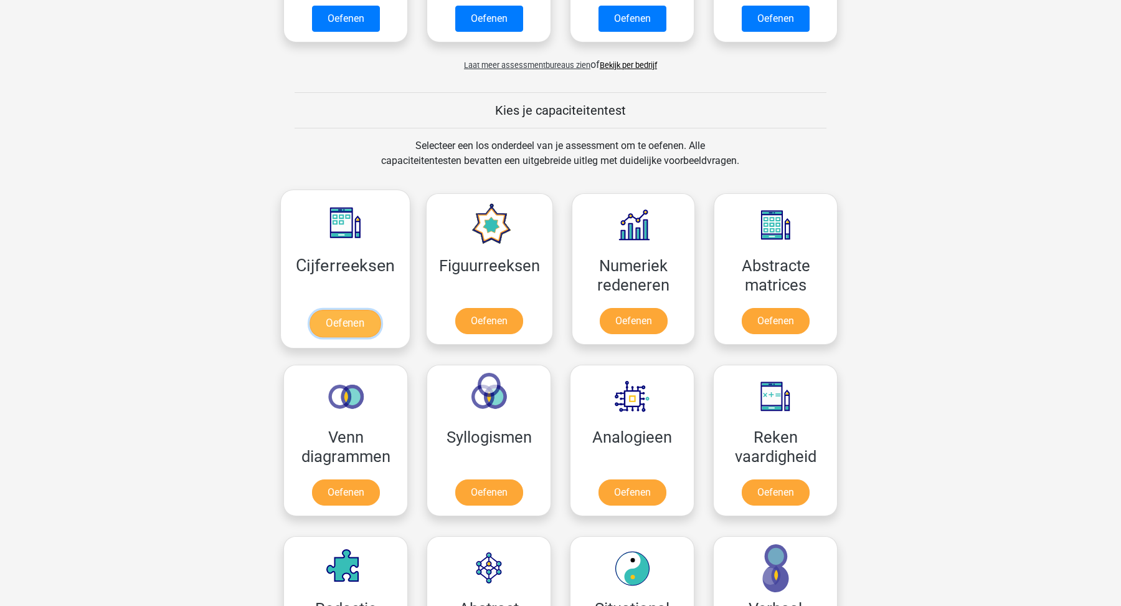
click at [364, 328] on link "Oefenen" at bounding box center [345, 323] width 71 height 27
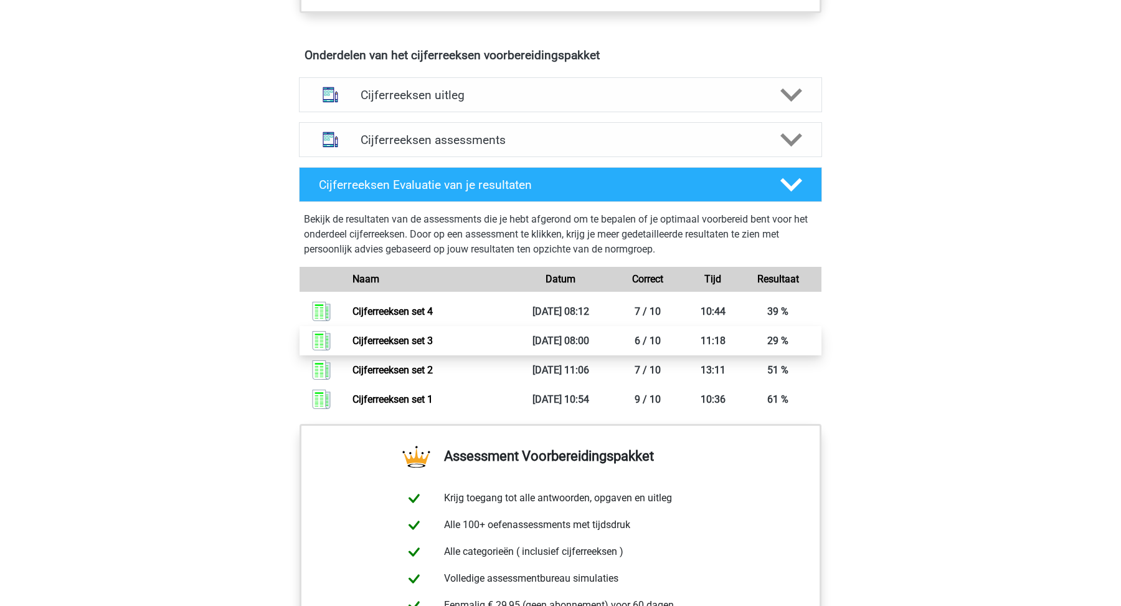
scroll to position [712, 0]
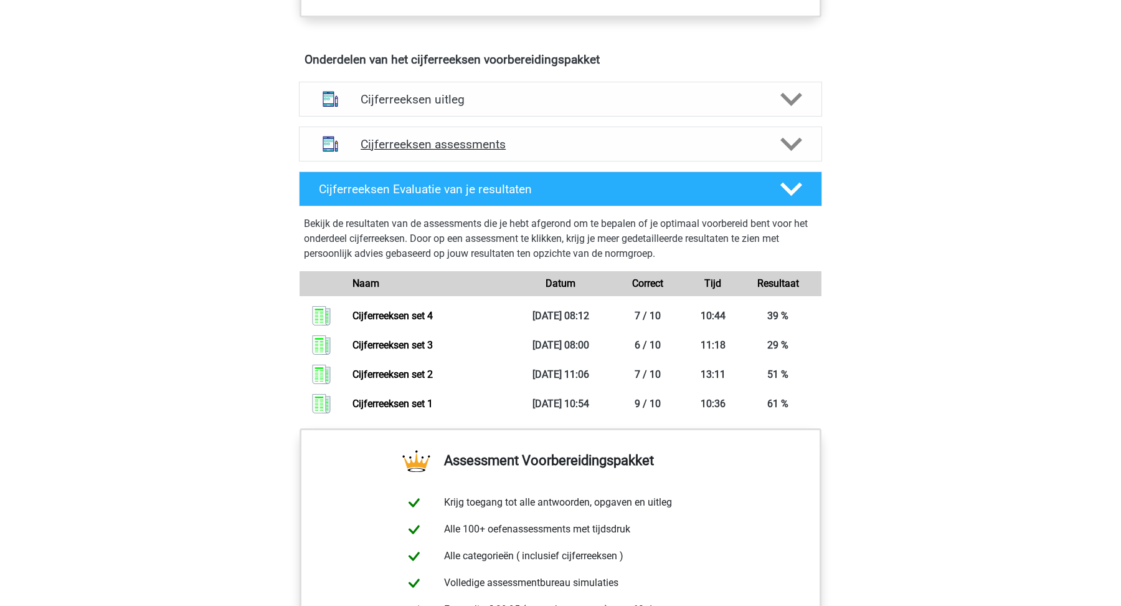
click at [555, 151] on h4 "Cijferreeksen assessments" at bounding box center [561, 144] width 400 height 14
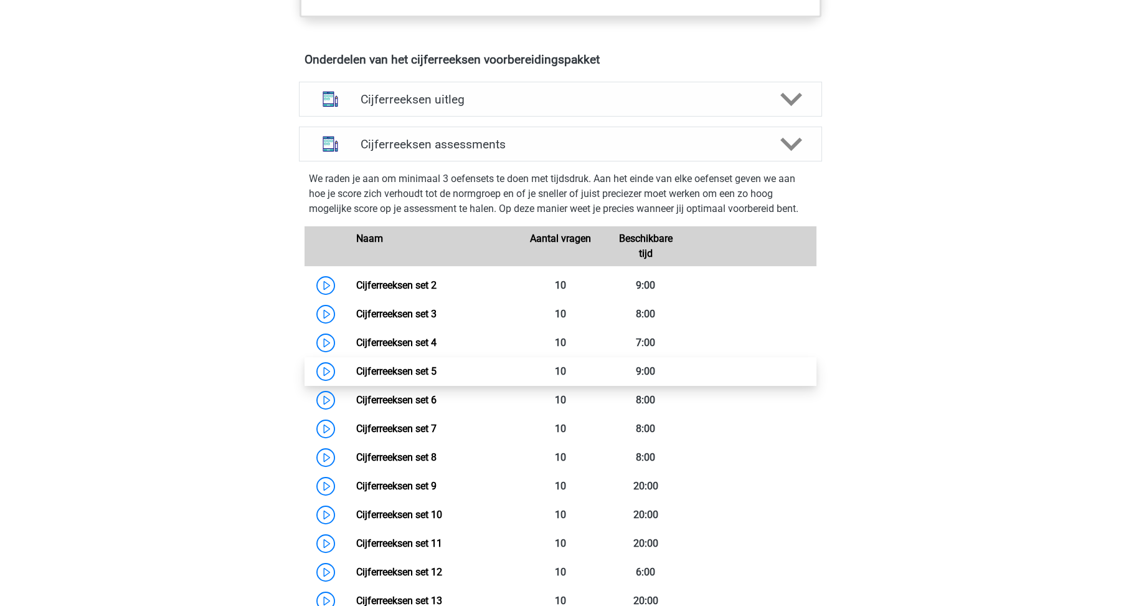
click at [434, 377] on link "Cijferreeksen set 5" at bounding box center [396, 371] width 80 height 12
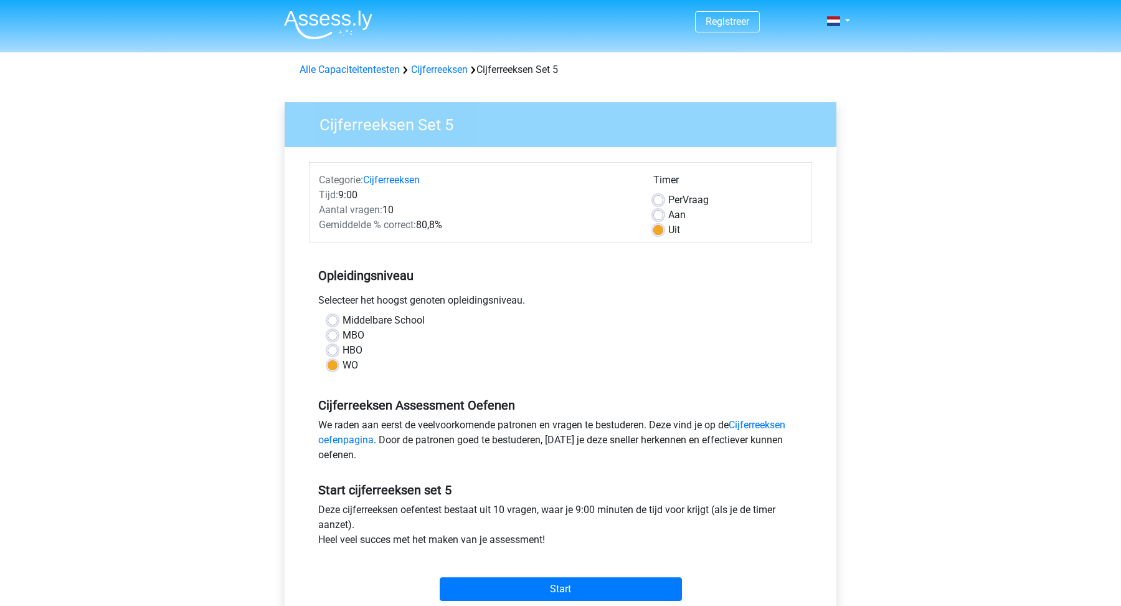
scroll to position [171, 0]
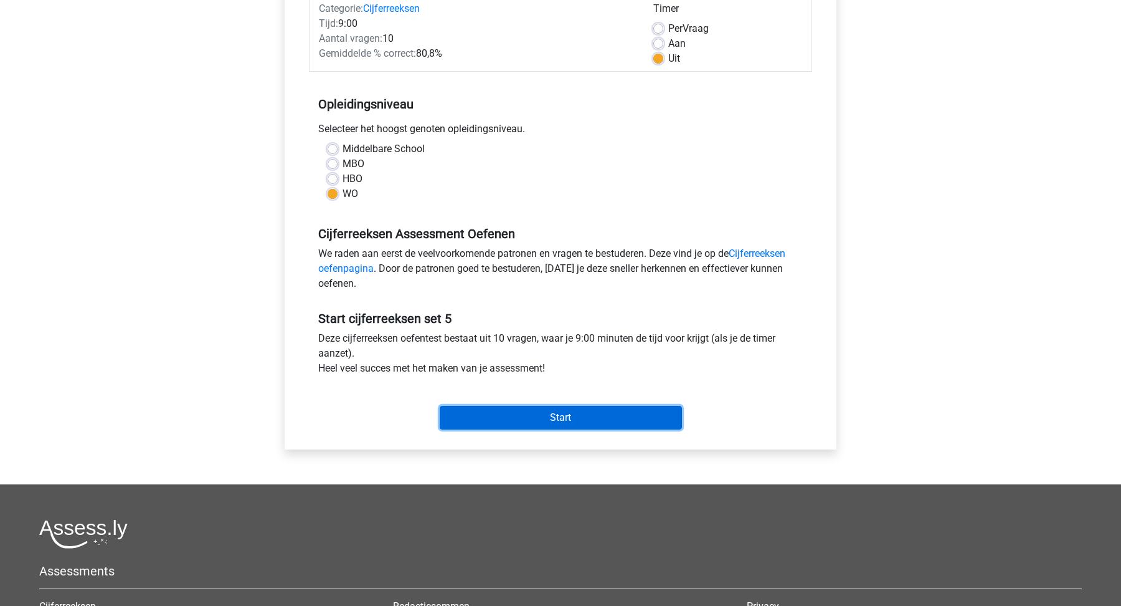
click at [508, 407] on input "Start" at bounding box center [561, 418] width 242 height 24
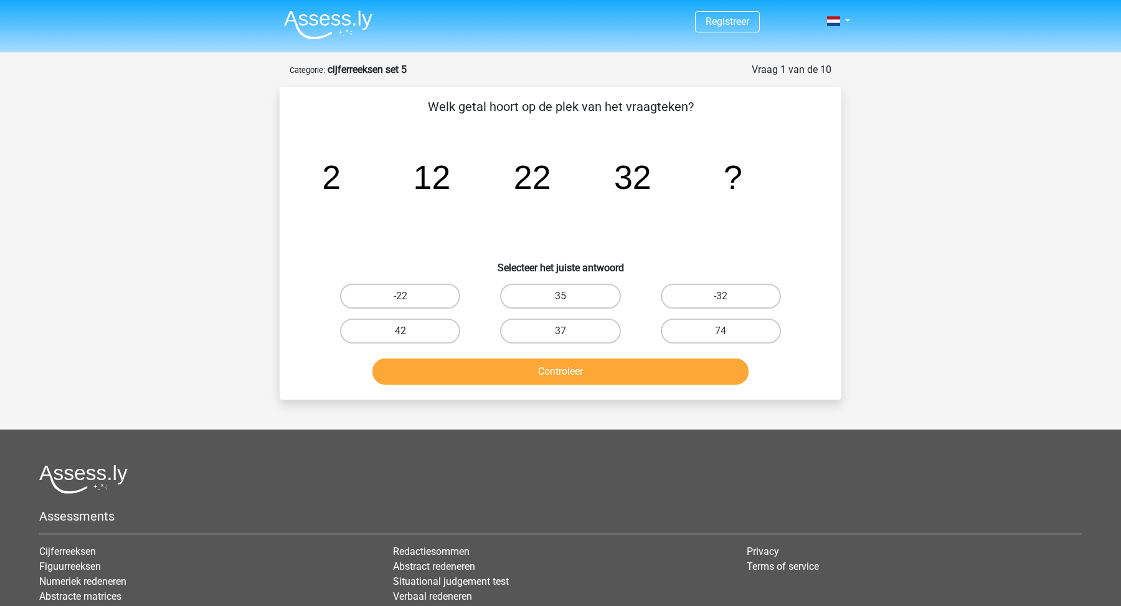
click at [427, 333] on label "42" at bounding box center [400, 330] width 120 height 25
click at [409, 333] on input "42" at bounding box center [405, 335] width 8 height 8
radio input "true"
click at [463, 371] on button "Controleer" at bounding box center [561, 371] width 377 height 26
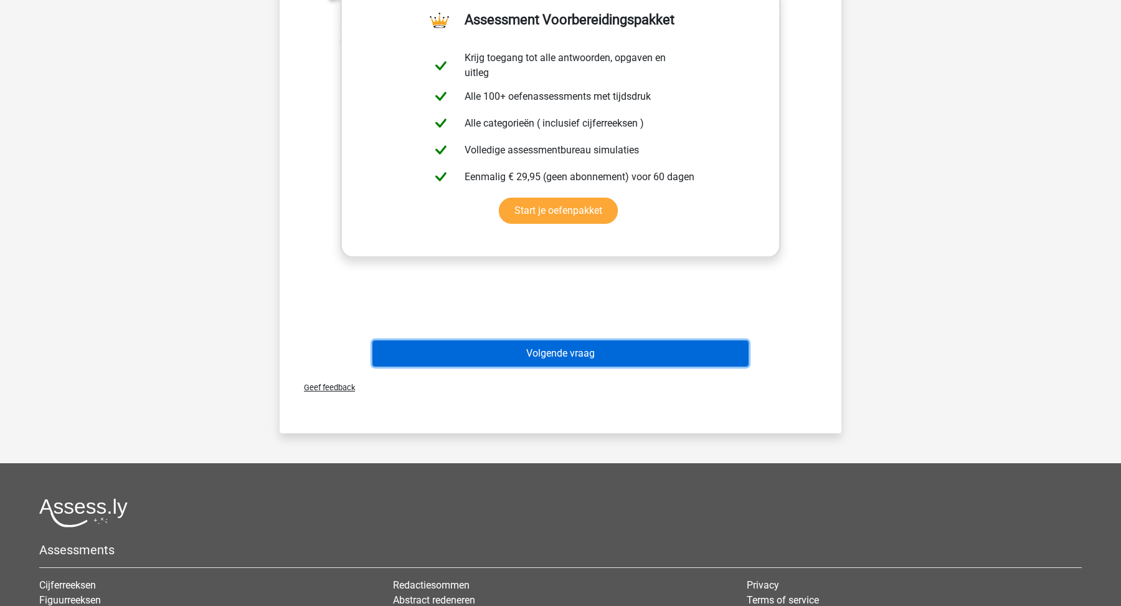
click at [506, 348] on button "Volgende vraag" at bounding box center [561, 353] width 377 height 26
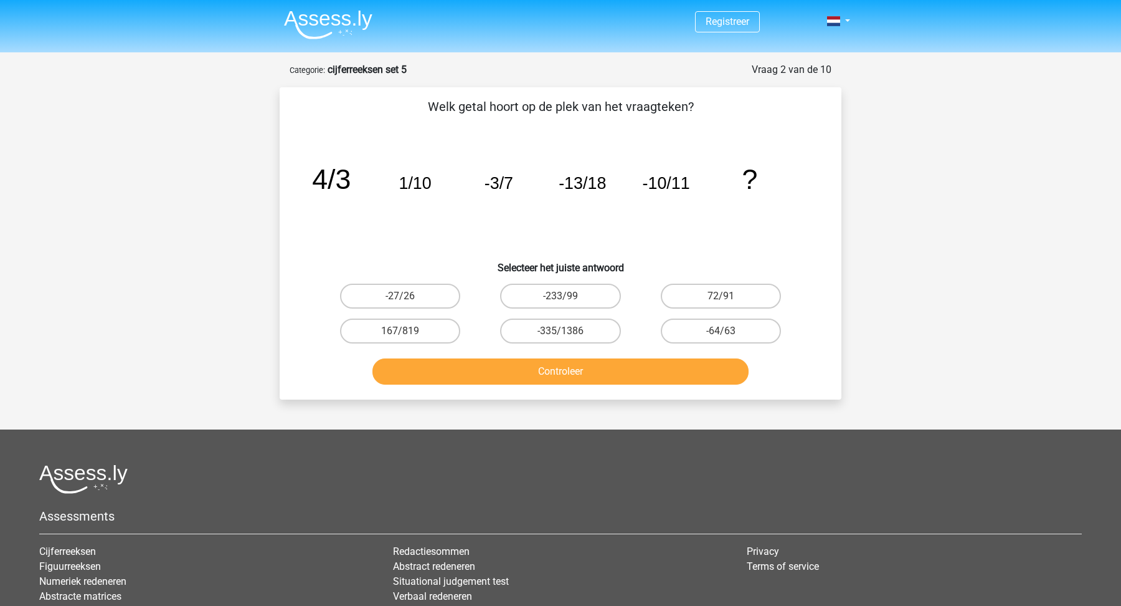
click at [349, 22] on img at bounding box center [328, 24] width 88 height 29
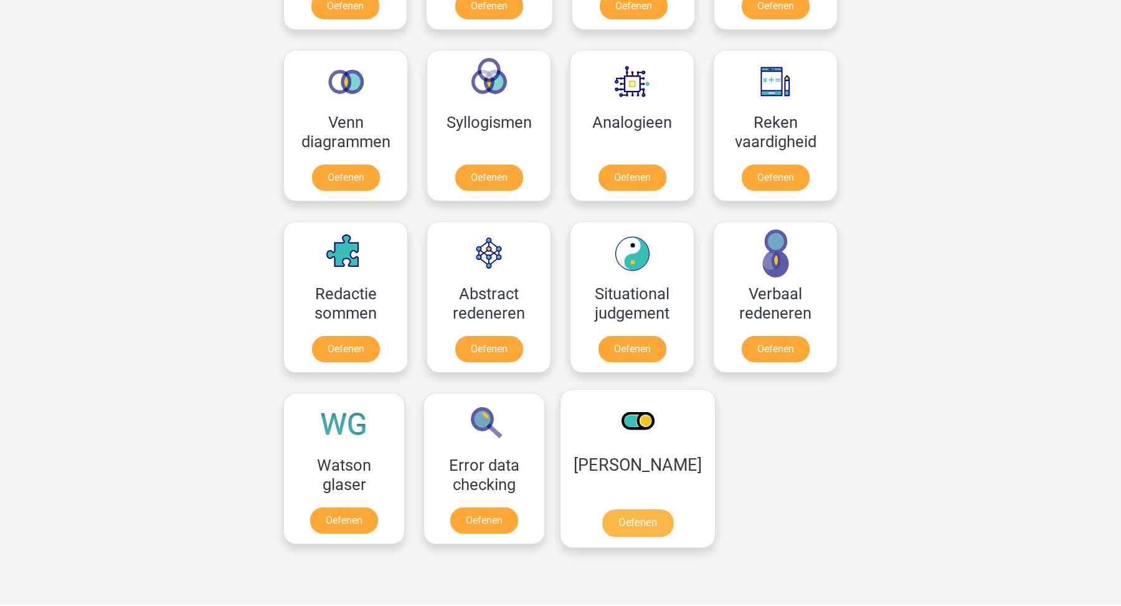
scroll to position [683, 0]
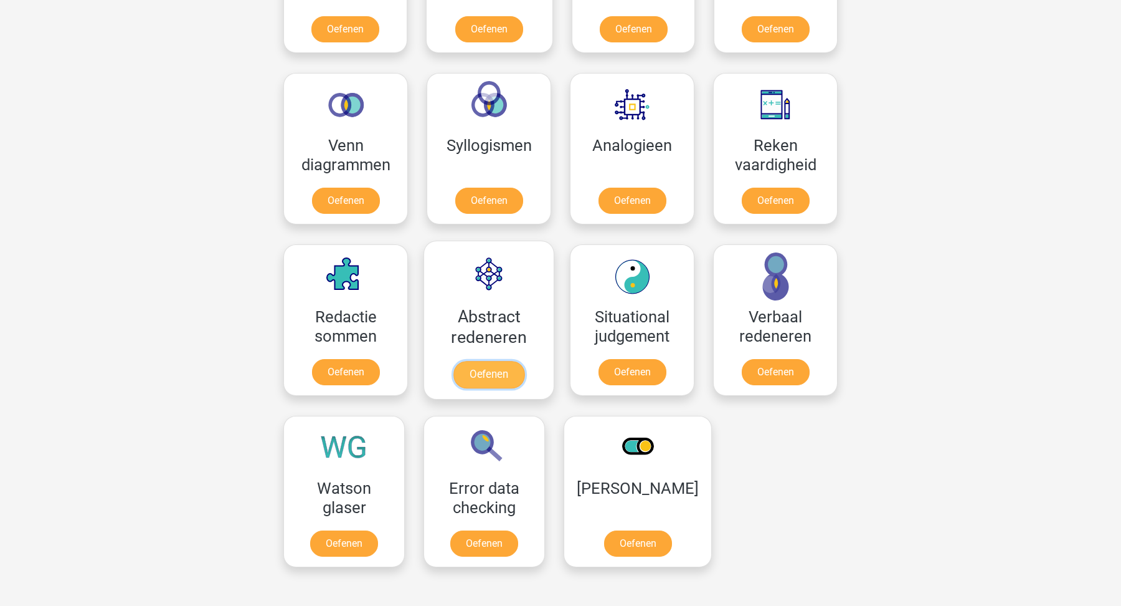
click at [503, 387] on link "Oefenen" at bounding box center [489, 374] width 71 height 27
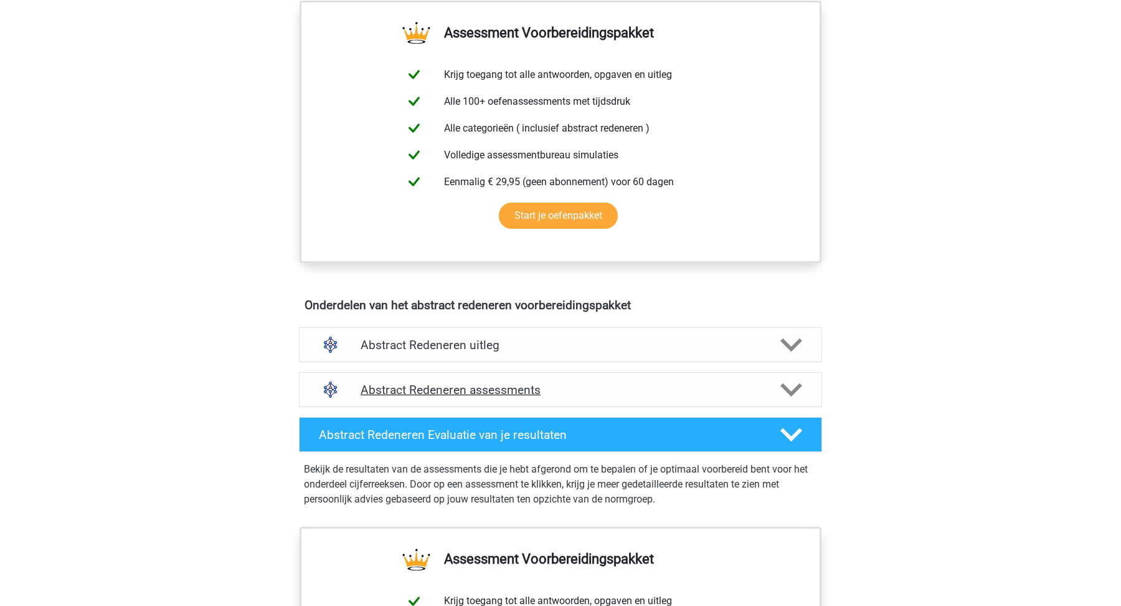
click at [528, 381] on div "Abstract Redeneren assessments" at bounding box center [560, 389] width 523 height 35
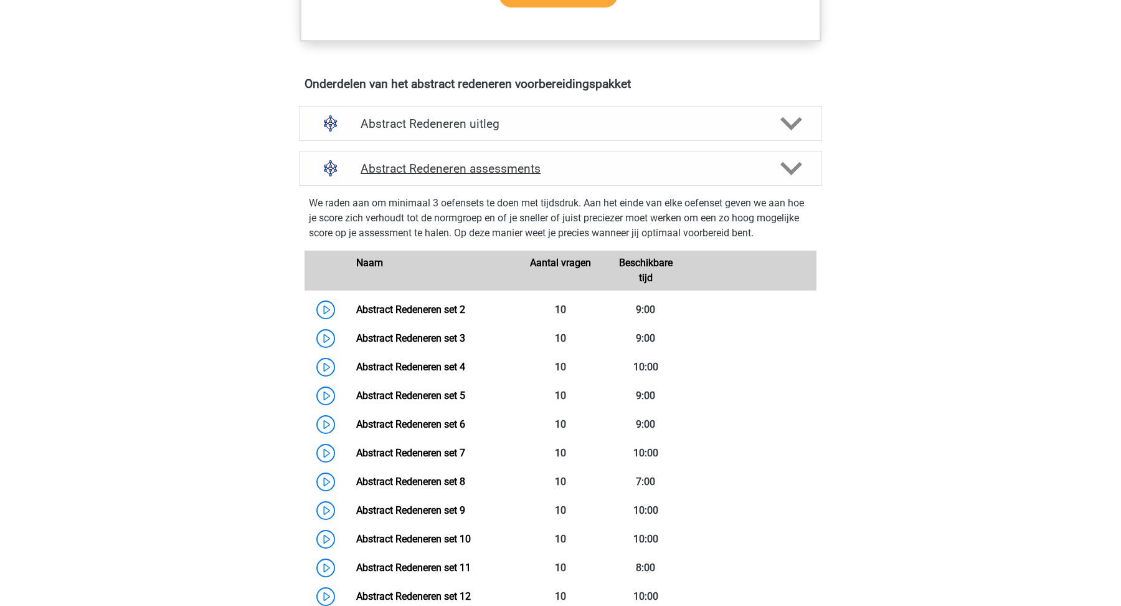
scroll to position [675, 0]
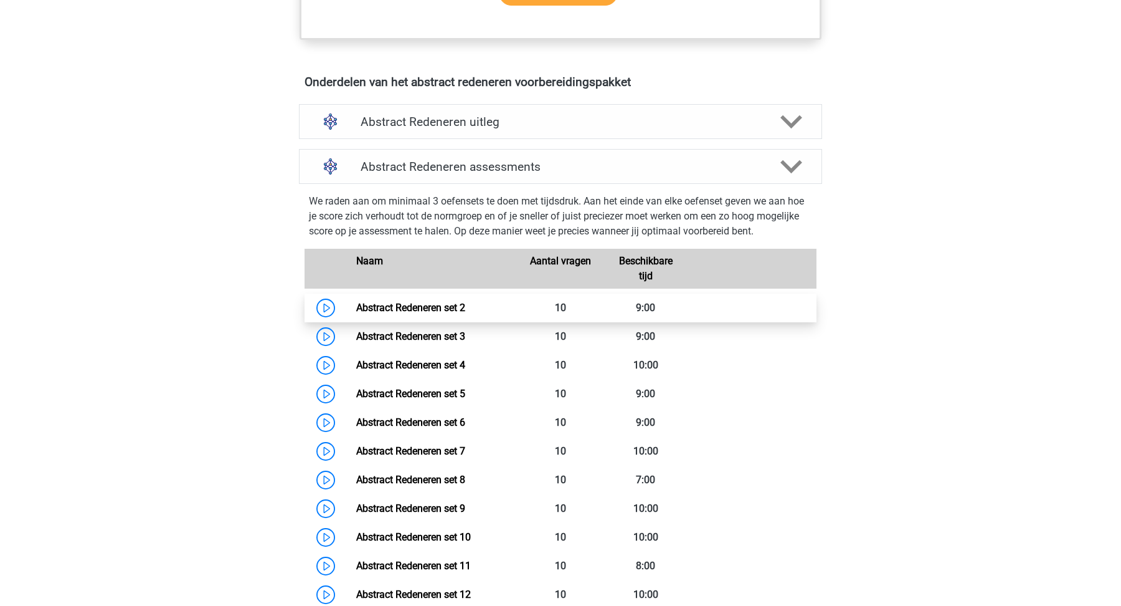
click at [465, 303] on link "Abstract Redeneren set 2" at bounding box center [410, 308] width 109 height 12
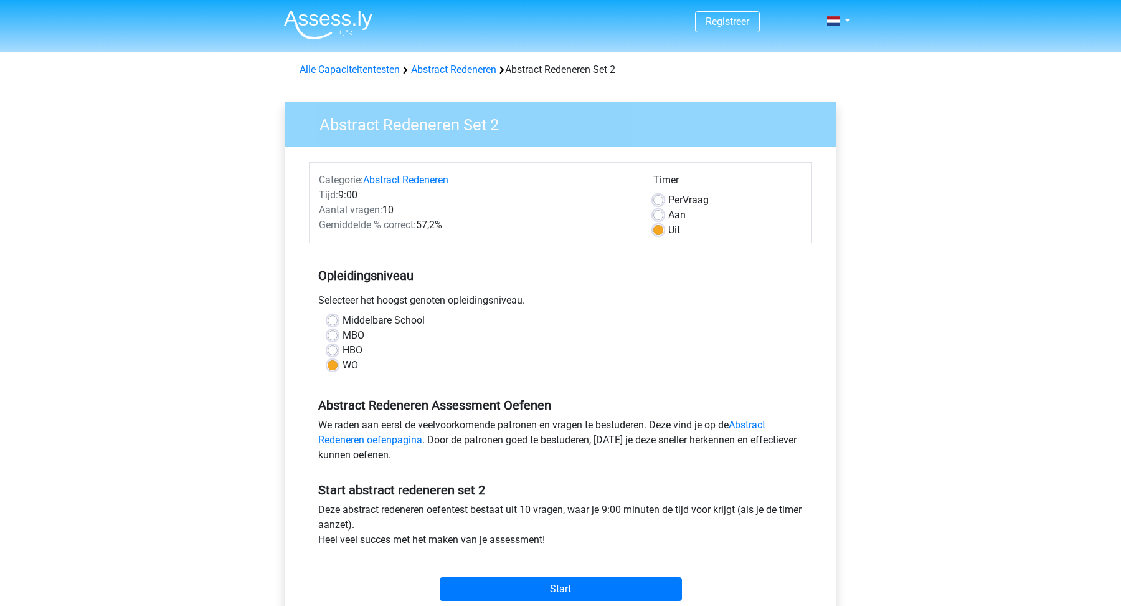
scroll to position [140, 0]
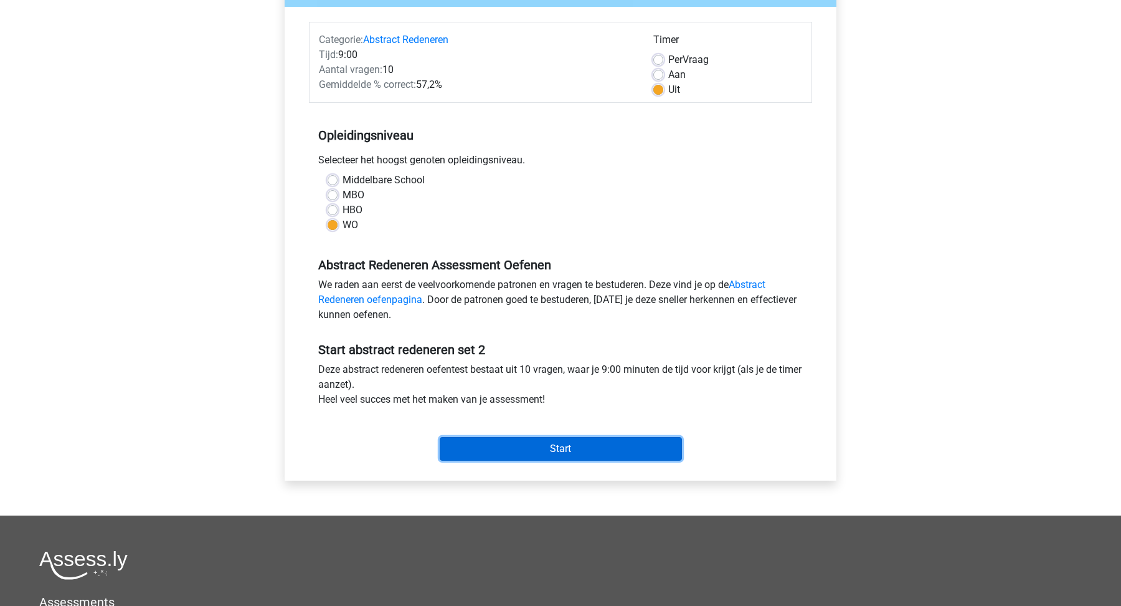
click at [553, 444] on input "Start" at bounding box center [561, 449] width 242 height 24
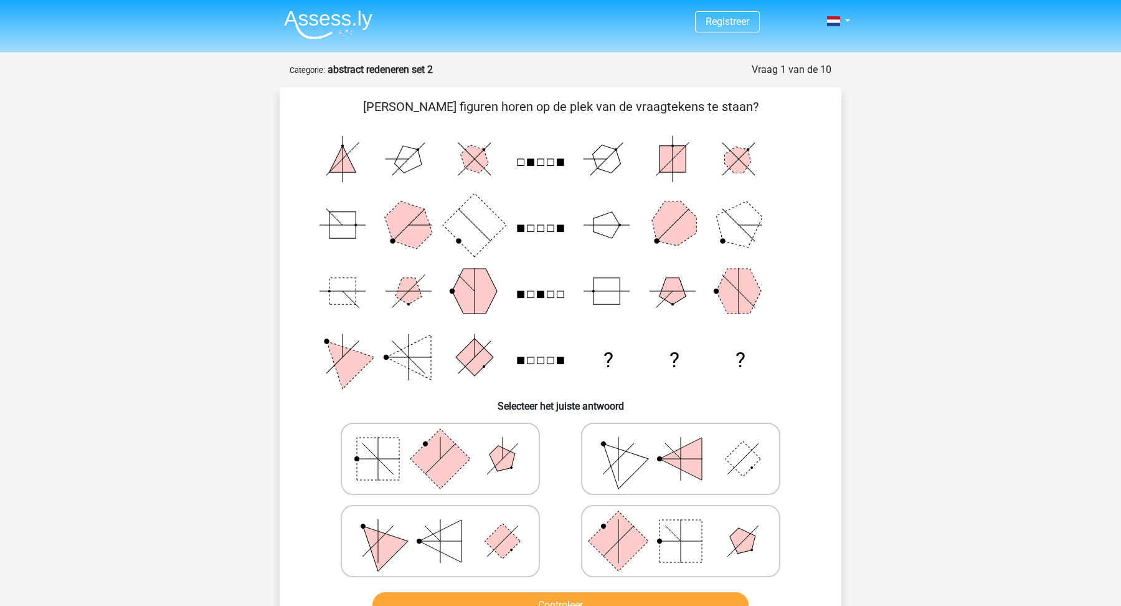
scroll to position [55, 0]
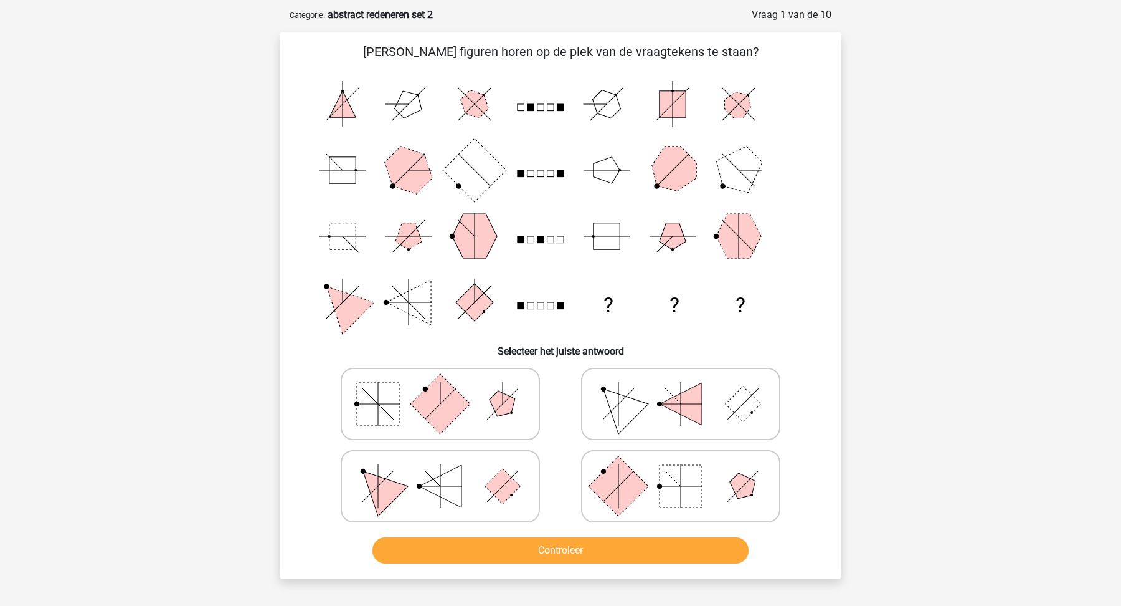
click at [207, 217] on div "Registreer Nederlands English" at bounding box center [560, 441] width 1121 height 992
